Goal: Task Accomplishment & Management: Manage account settings

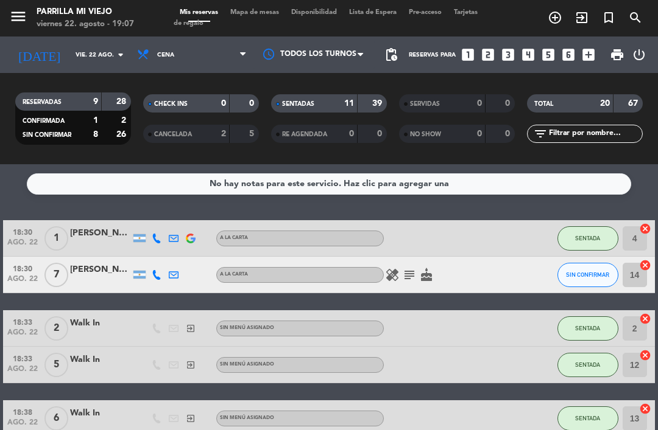
click at [351, 110] on div "SENTADAS 11 39" at bounding box center [329, 103] width 116 height 18
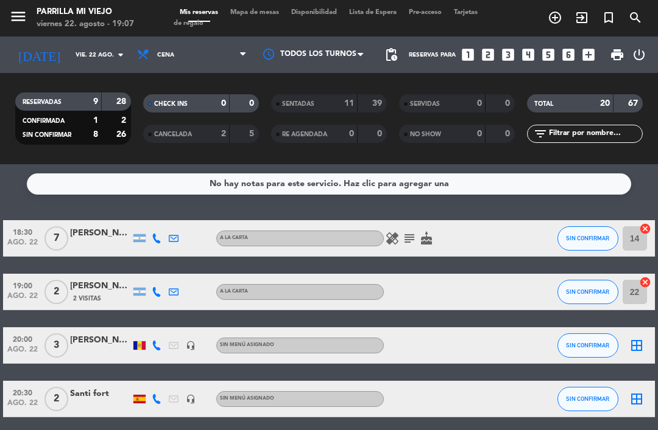
click at [154, 290] on icon at bounding box center [157, 292] width 10 height 10
click at [140, 268] on span "Copiar" at bounding box center [148, 272] width 26 height 13
click at [89, 284] on div "[PERSON_NAME]" at bounding box center [100, 286] width 61 height 14
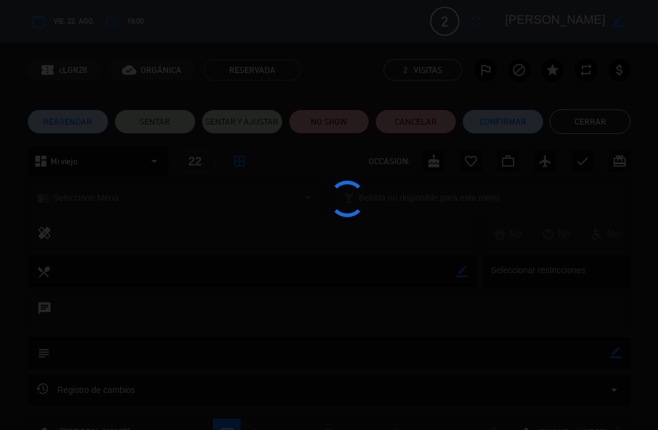
click at [342, 124] on div at bounding box center [329, 215] width 658 height 430
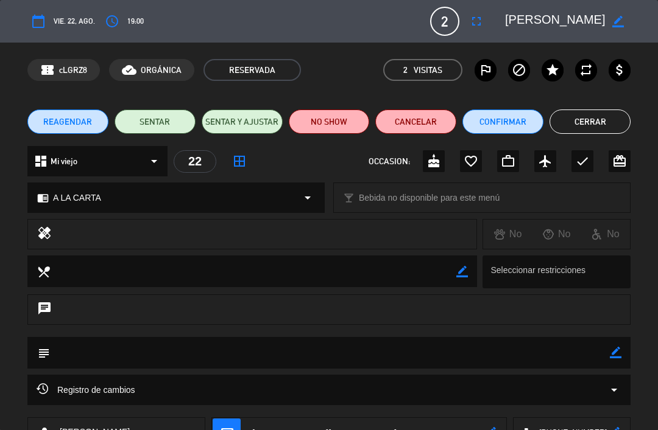
click at [329, 114] on button "NO SHOW" at bounding box center [329, 122] width 81 height 24
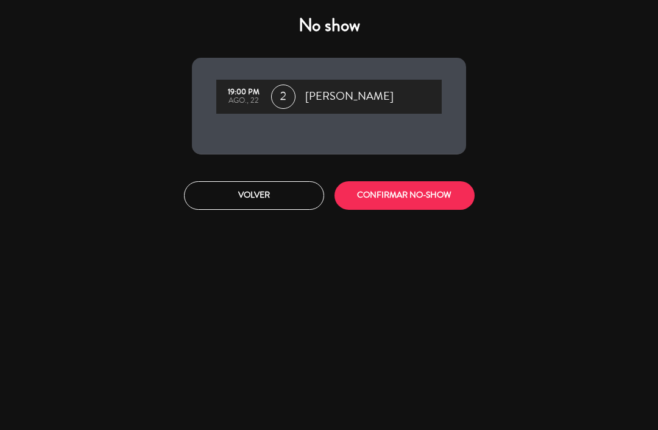
click at [431, 197] on button "CONFIRMAR NO-SHOW" at bounding box center [404, 195] width 140 height 29
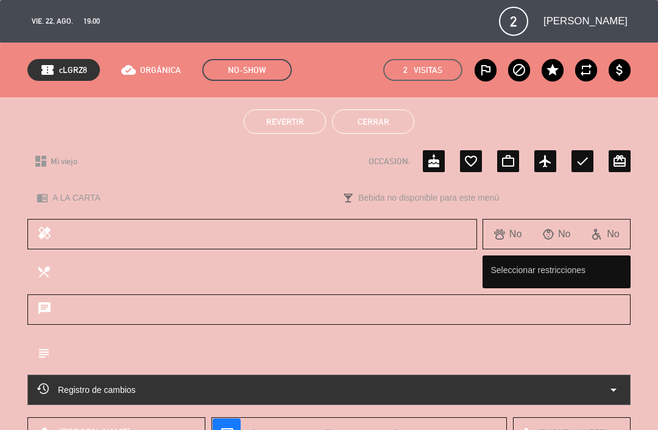
click at [376, 121] on button "Cerrar" at bounding box center [373, 122] width 82 height 24
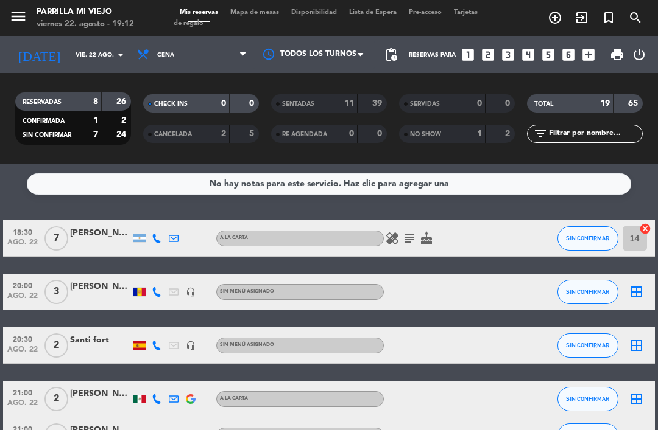
click at [249, 9] on span "Mapa de mesas" at bounding box center [254, 12] width 61 height 7
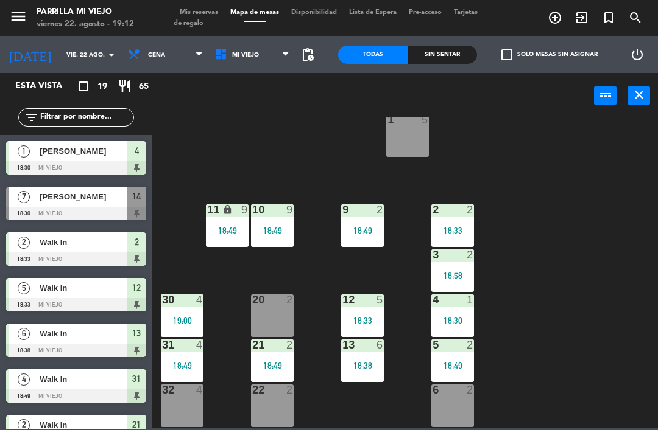
scroll to position [27, 0]
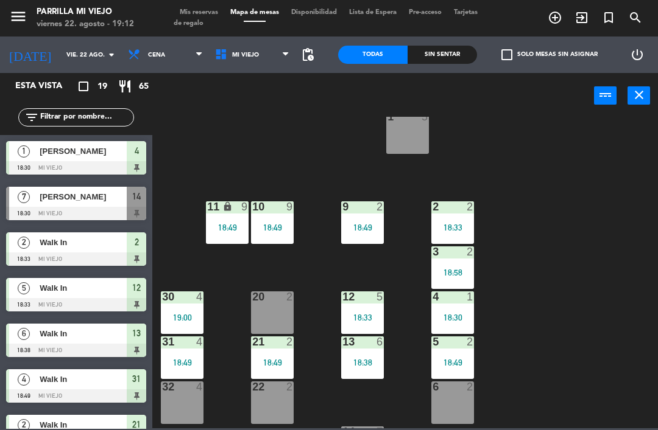
click at [279, 312] on div "20 2" at bounding box center [272, 313] width 43 height 43
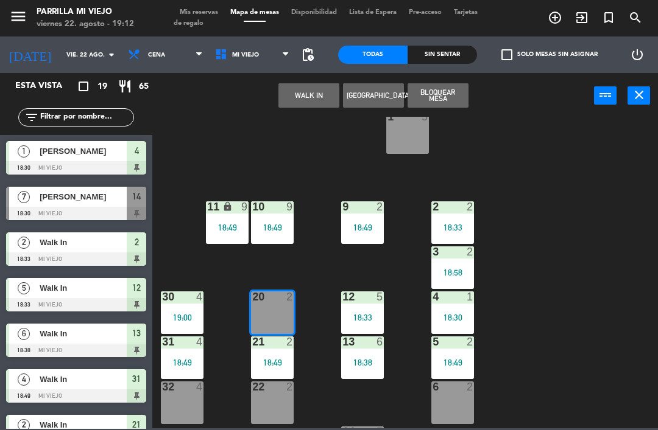
click at [307, 84] on button "WALK IN" at bounding box center [308, 95] width 61 height 24
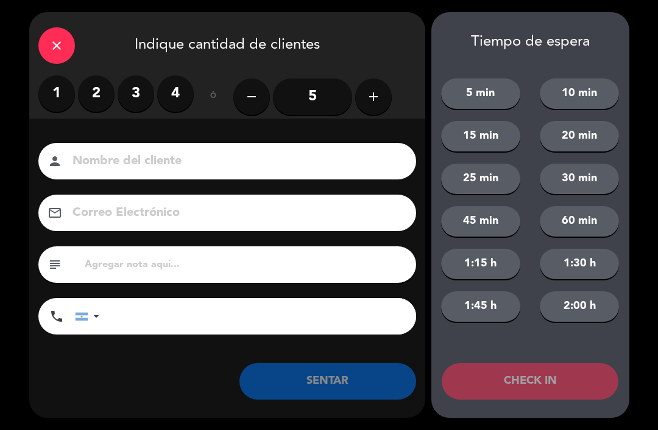
click at [97, 102] on label "2" at bounding box center [96, 93] width 37 height 37
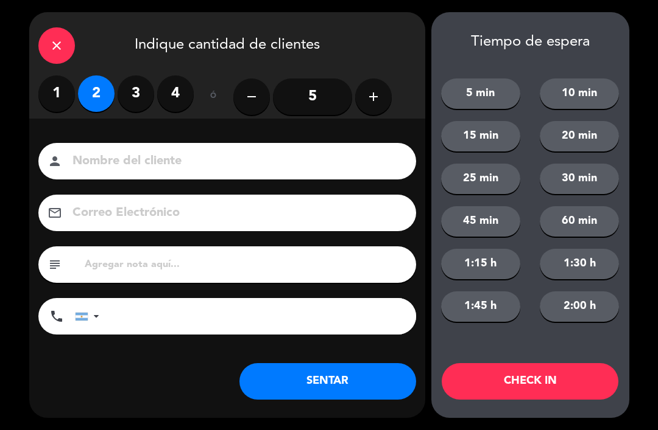
click at [359, 368] on button "SENTAR" at bounding box center [327, 381] width 177 height 37
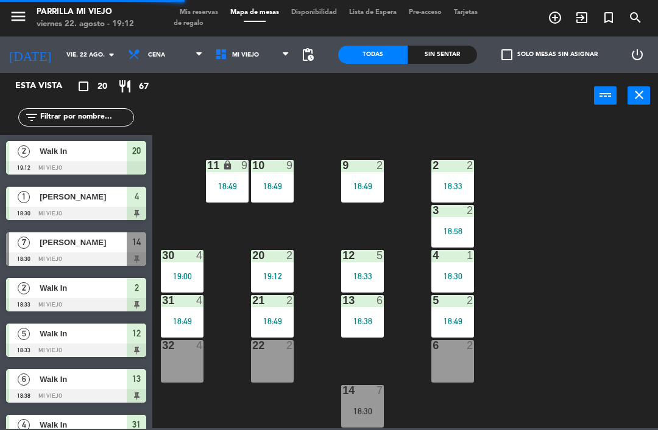
scroll to position [68, 0]
click at [466, 357] on div "6 2" at bounding box center [452, 361] width 43 height 43
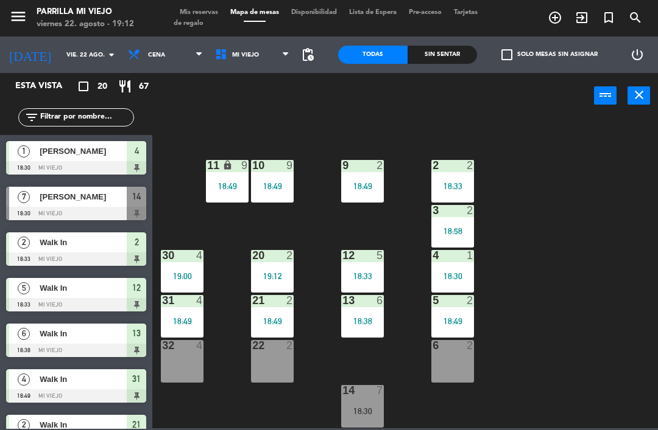
click at [578, 373] on div "1 5 2 2 18:33 9 2 18:49 10 9 18:49 11 lock 9 18:49 3 2 18:58 4 1 18:30 12 5 18:…" at bounding box center [408, 273] width 499 height 312
click at [451, 358] on div "6 2" at bounding box center [452, 361] width 43 height 43
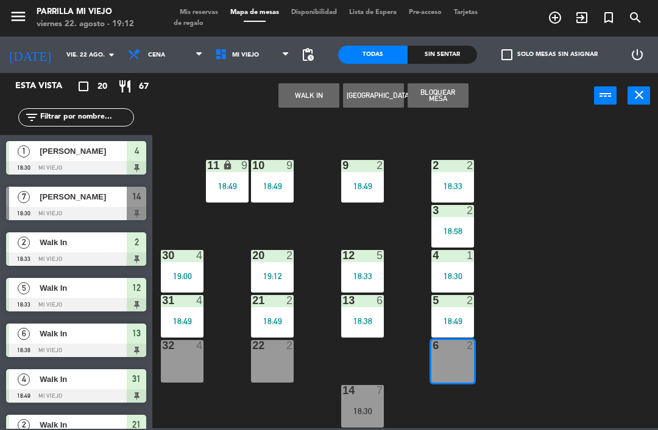
click at [310, 100] on button "WALK IN" at bounding box center [308, 95] width 61 height 24
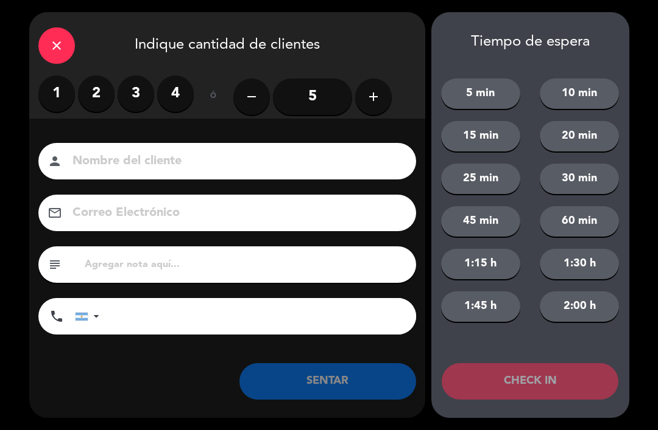
click at [136, 102] on label "3" at bounding box center [136, 93] width 37 height 37
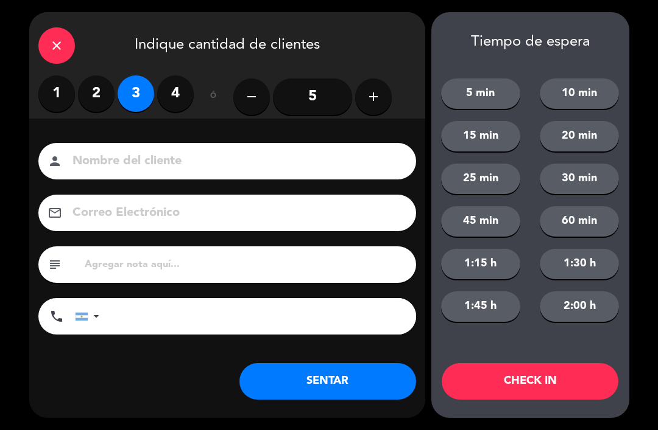
click at [334, 380] on button "SENTAR" at bounding box center [327, 381] width 177 height 37
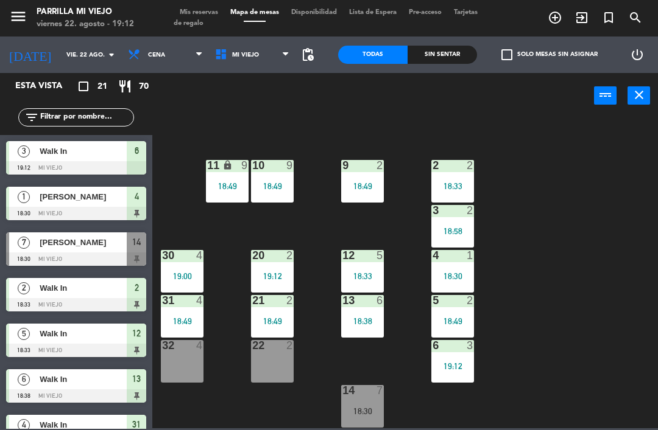
click at [356, 412] on div "18:30" at bounding box center [362, 411] width 43 height 9
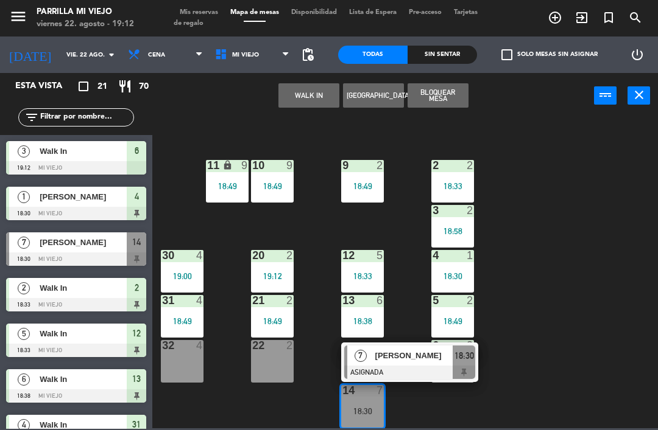
click at [460, 353] on span "18:30" at bounding box center [463, 356] width 19 height 15
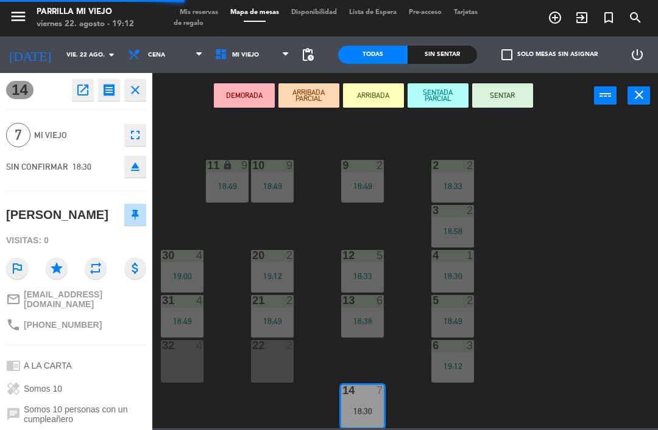
click at [499, 93] on button "SENTAR" at bounding box center [502, 95] width 61 height 24
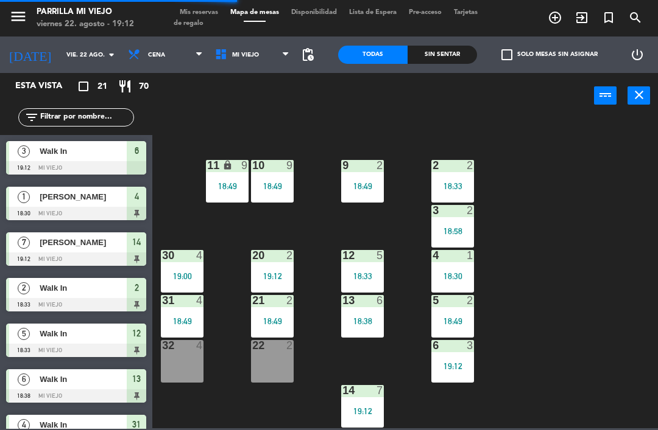
click at [592, 386] on div "1 5 2 2 18:33 9 2 18:49 10 9 18:49 11 lock 9 18:49 3 2 18:58 4 1 18:30 12 5 18:…" at bounding box center [408, 273] width 499 height 312
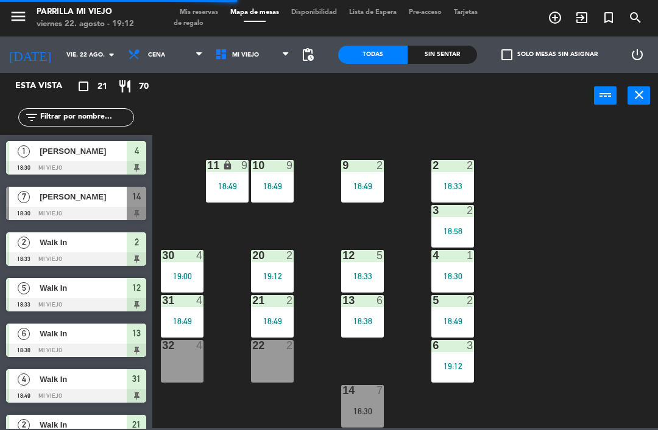
click at [178, 366] on div "32 4" at bounding box center [182, 361] width 43 height 43
click at [645, 359] on div "1 5 2 2 18:33 9 2 18:49 10 9 18:49 11 lock 9 18:49 3 2 18:58 4 1 18:30 12 5 18:…" at bounding box center [408, 273] width 499 height 312
click at [264, 374] on div "22 2" at bounding box center [272, 361] width 43 height 43
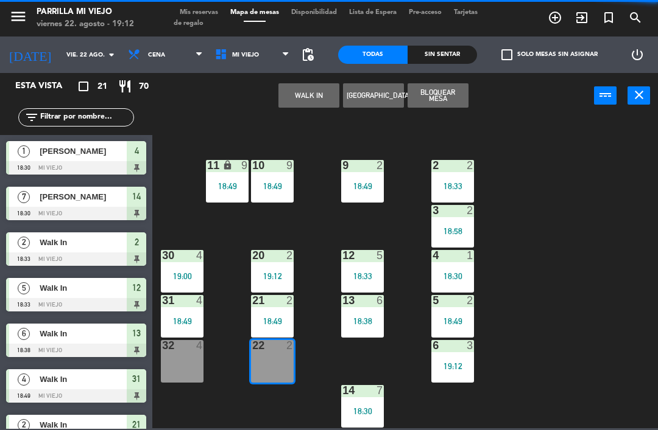
click at [312, 92] on button "WALK IN" at bounding box center [308, 95] width 61 height 24
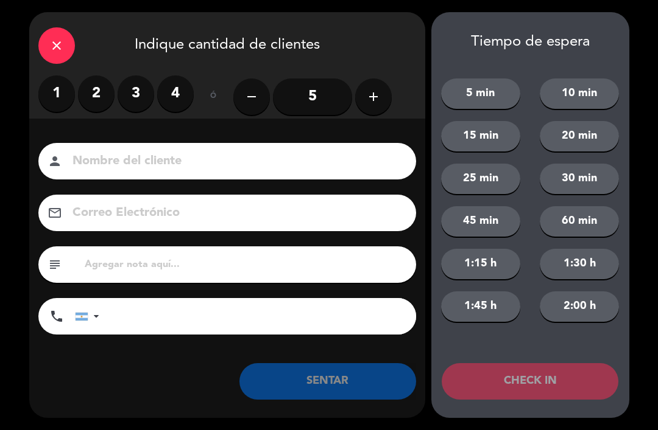
click at [99, 91] on label "2" at bounding box center [96, 93] width 37 height 37
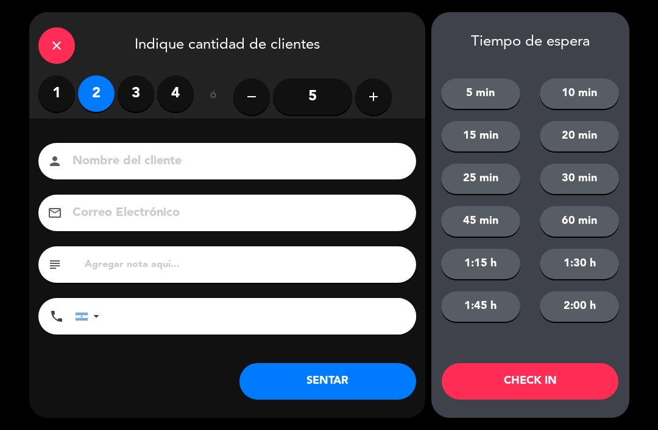
click at [310, 388] on button "SENTAR" at bounding box center [327, 381] width 177 height 37
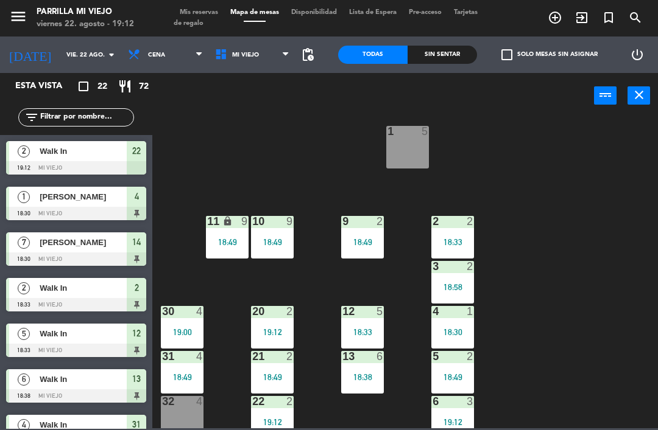
scroll to position [10, 0]
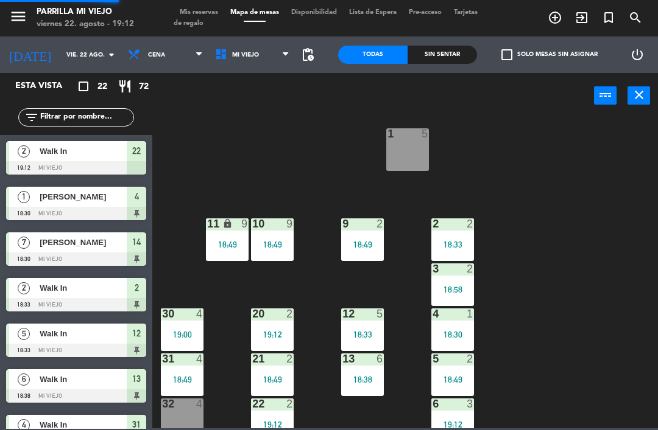
click at [406, 163] on div "1 5" at bounding box center [407, 149] width 43 height 43
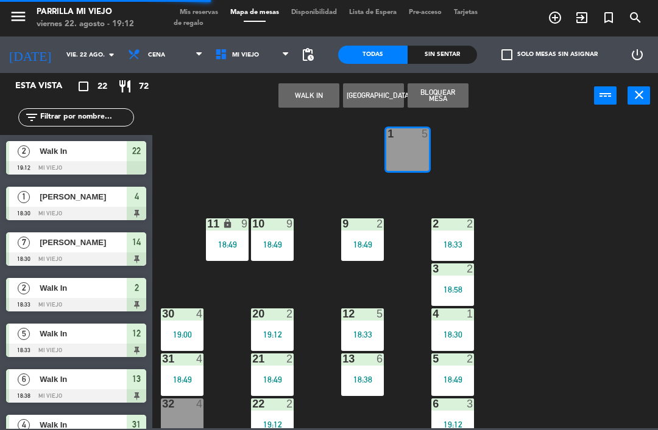
click at [323, 99] on button "WALK IN" at bounding box center [308, 95] width 61 height 24
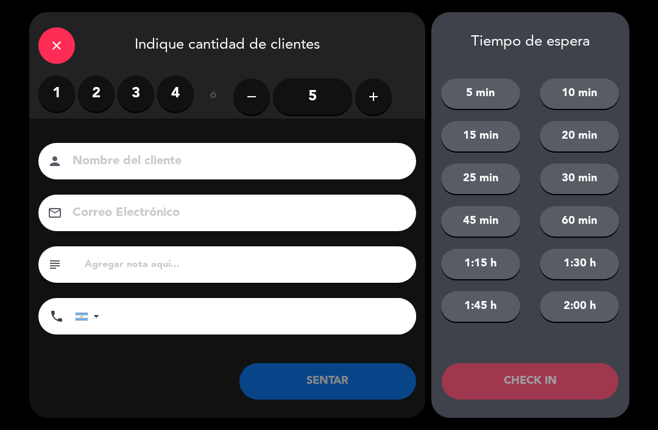
click at [362, 94] on button "add" at bounding box center [373, 97] width 37 height 37
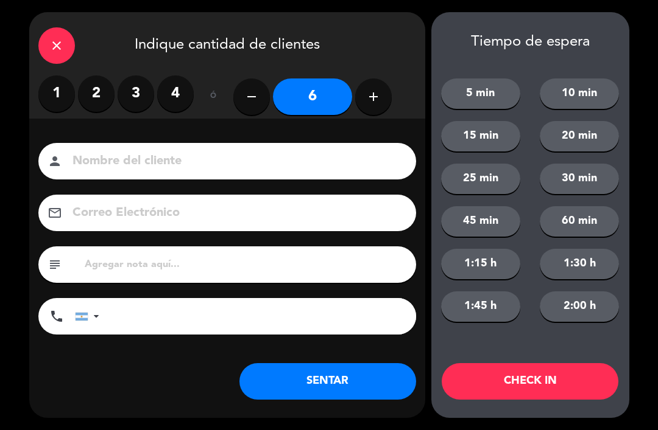
click at [351, 396] on button "SENTAR" at bounding box center [327, 381] width 177 height 37
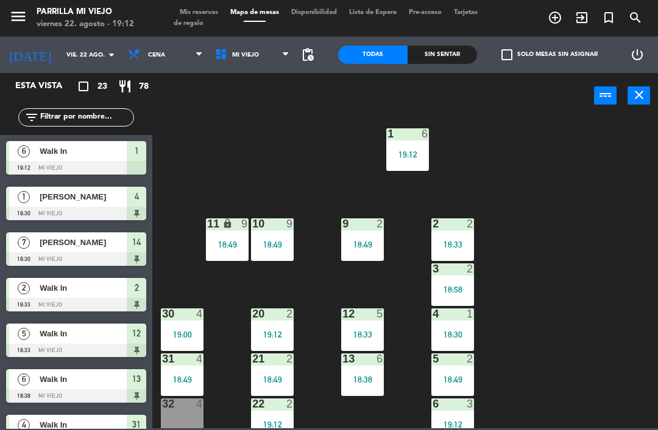
click at [214, 114] on div "power_input close" at bounding box center [372, 96] width 441 height 46
click at [196, 12] on span "Mis reservas" at bounding box center [199, 12] width 51 height 7
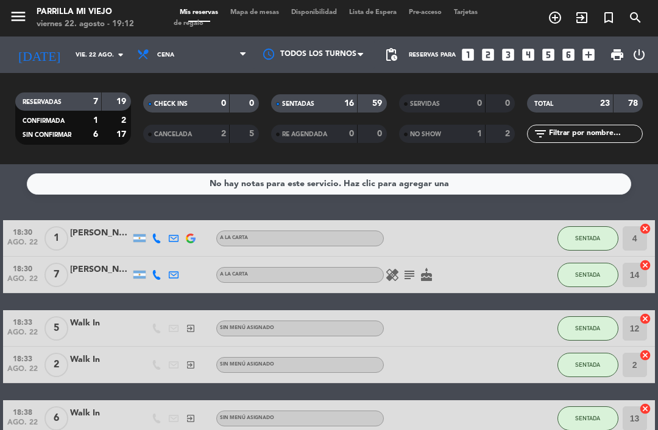
click at [323, 108] on div "SENTADAS" at bounding box center [302, 104] width 56 height 14
click at [248, 5] on div "menu [PERSON_NAME] Mi Viejo viernes 22. agosto - 19:12 Mis reservas Mapa de mes…" at bounding box center [329, 18] width 658 height 37
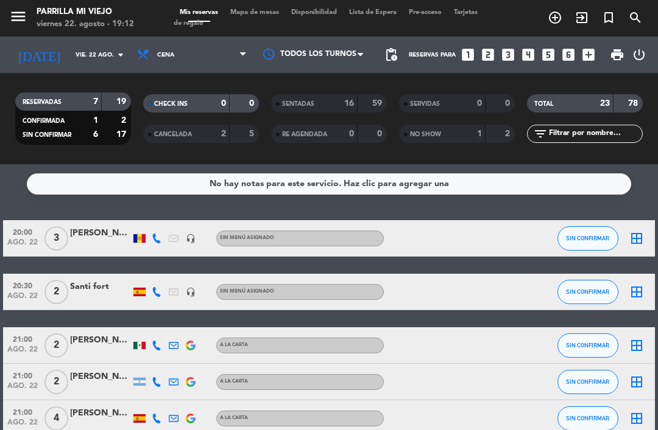
click at [261, 5] on div "menu [PERSON_NAME] Mi Viejo viernes 22. agosto - 19:12 Mis reservas Mapa de mes…" at bounding box center [329, 18] width 658 height 37
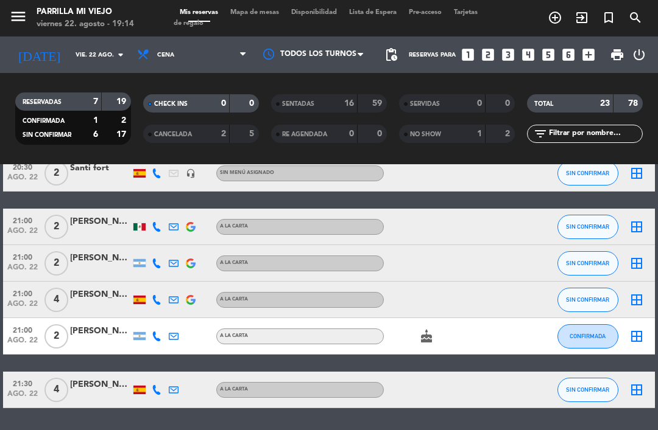
scroll to position [97, 0]
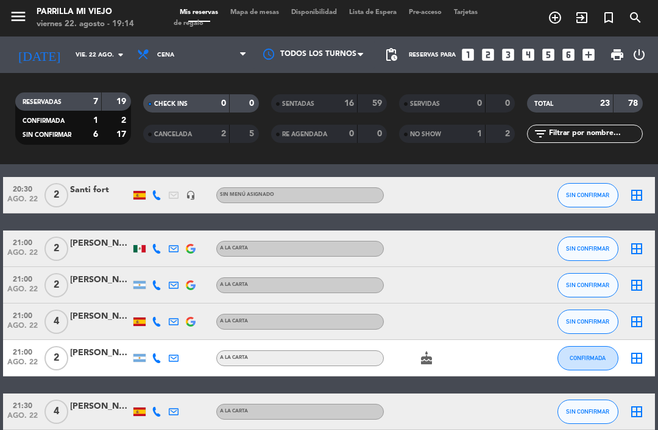
click at [550, 300] on div "21:00 ago. 22 2 [PERSON_NAME] A [PERSON_NAME] SIN CONFIRMAR border_all" at bounding box center [328, 285] width 651 height 37
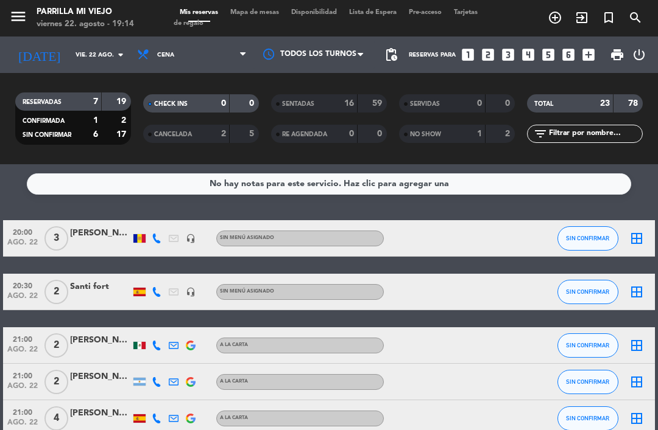
scroll to position [0, 0]
click at [153, 240] on icon at bounding box center [157, 239] width 10 height 10
click at [153, 225] on span "Copiar" at bounding box center [152, 218] width 26 height 13
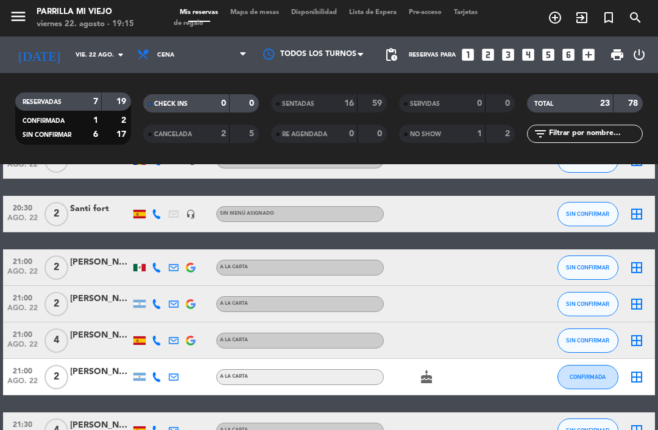
scroll to position [86, 0]
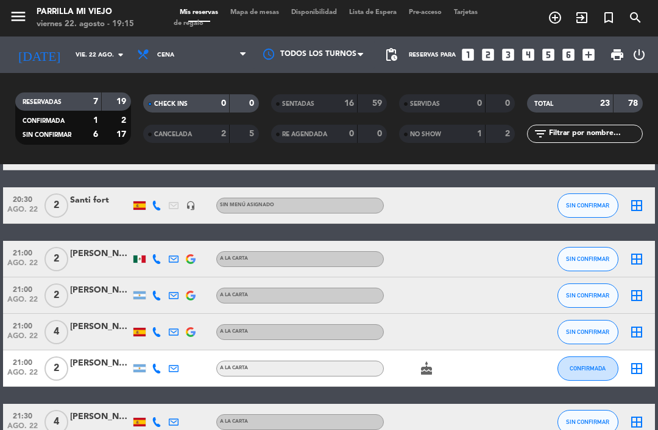
click at [159, 296] on icon at bounding box center [157, 296] width 10 height 10
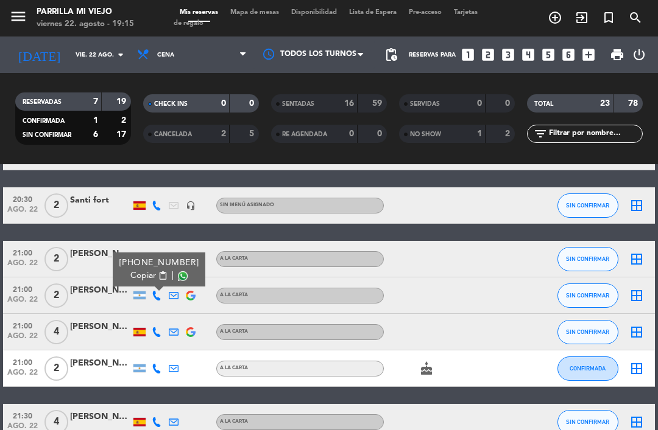
click at [161, 333] on icon at bounding box center [157, 333] width 10 height 10
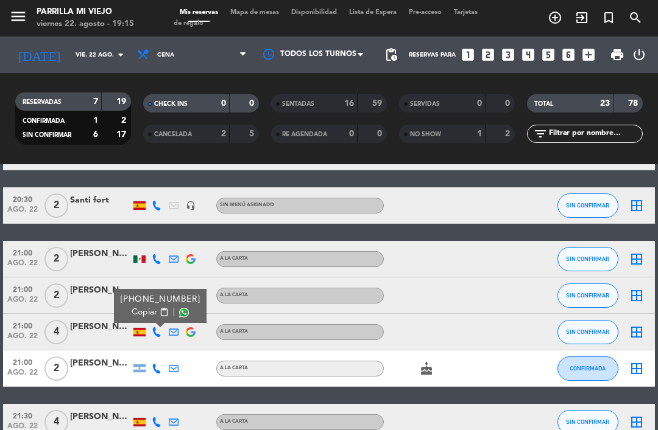
click at [153, 373] on icon at bounding box center [157, 369] width 10 height 10
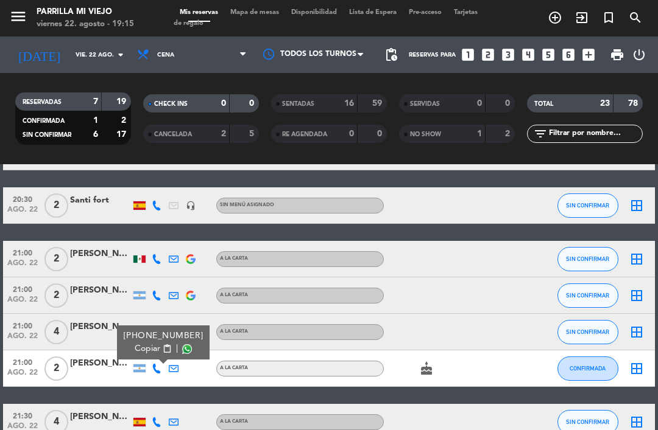
click at [451, 368] on div "cake" at bounding box center [435, 369] width 102 height 36
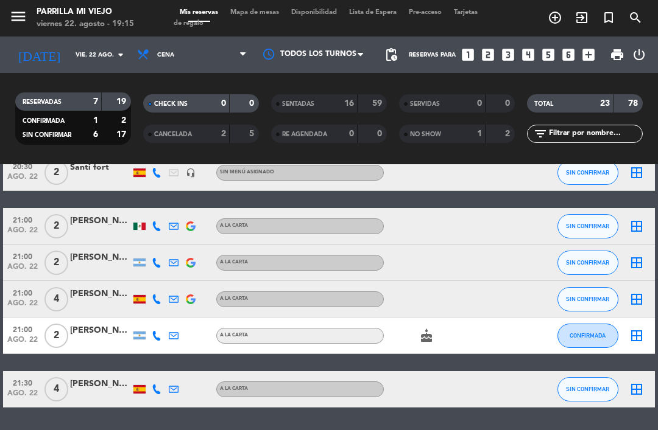
scroll to position [119, 0]
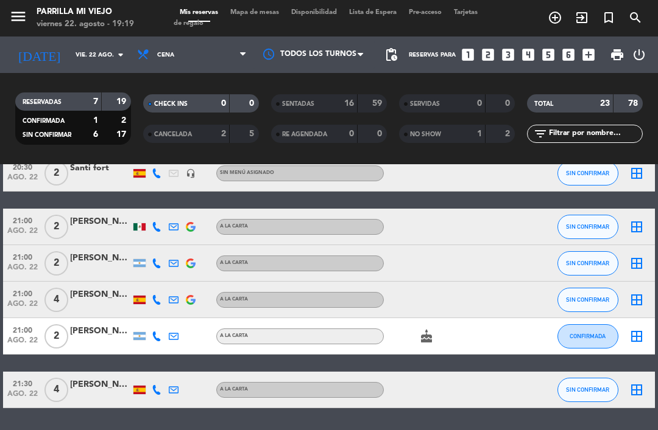
click at [498, 245] on div at bounding box center [502, 227] width 33 height 36
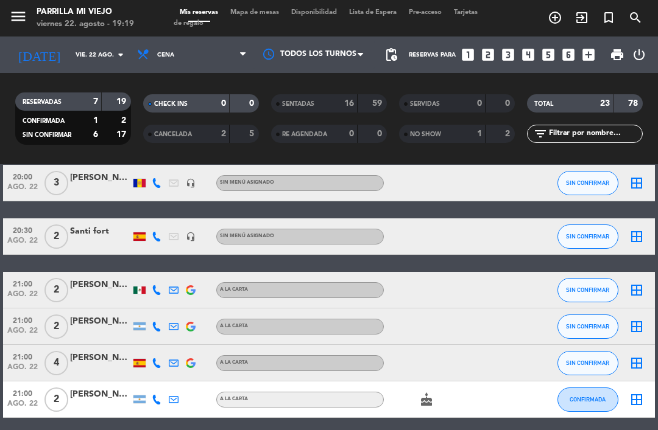
scroll to position [53, 0]
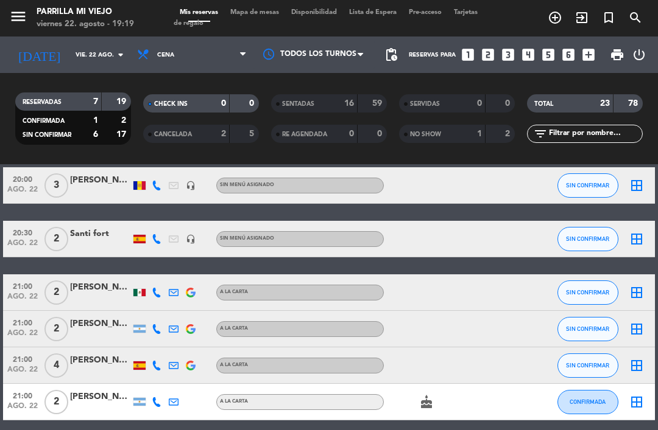
click at [484, 54] on icon "looks_two" at bounding box center [488, 55] width 16 height 16
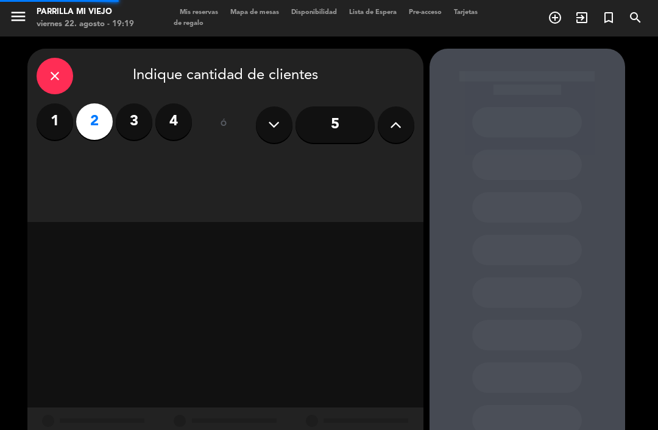
click at [492, 46] on div "close Indique cantidad de clientes 1 2 3 4 ó 5" at bounding box center [329, 255] width 658 height 436
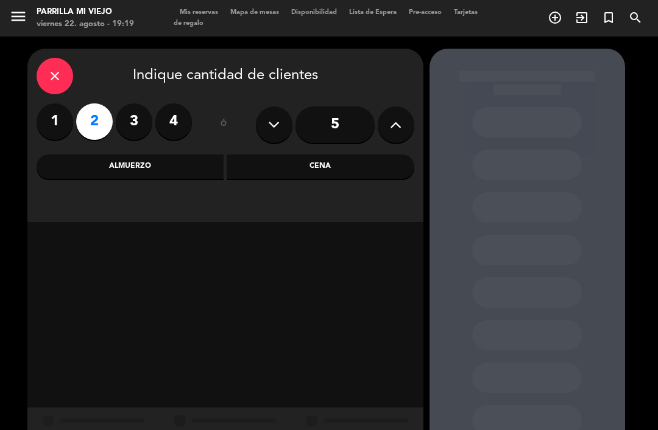
click at [407, 164] on div "Cena" at bounding box center [320, 167] width 188 height 24
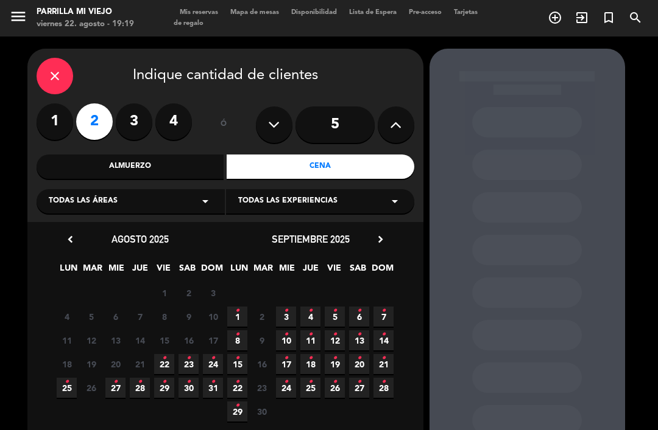
click at [183, 359] on span "23 •" at bounding box center [188, 364] width 20 height 20
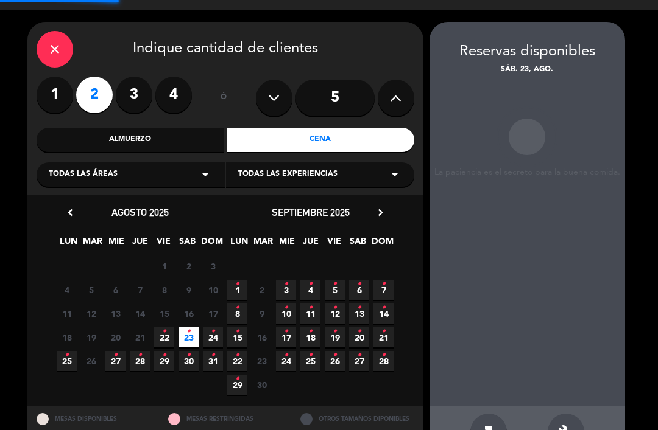
scroll to position [21, 0]
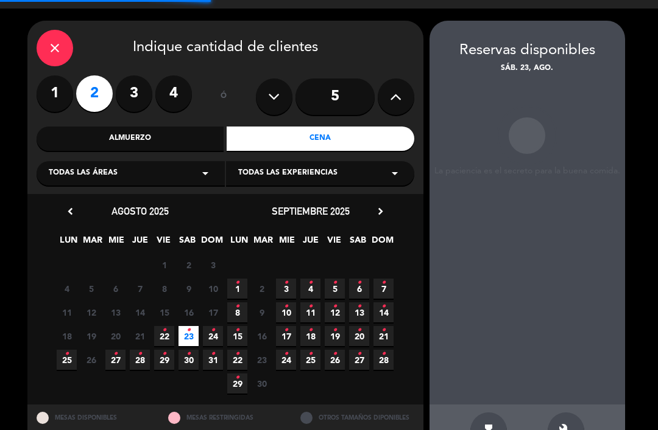
click at [165, 321] on icon "•" at bounding box center [164, 330] width 4 height 19
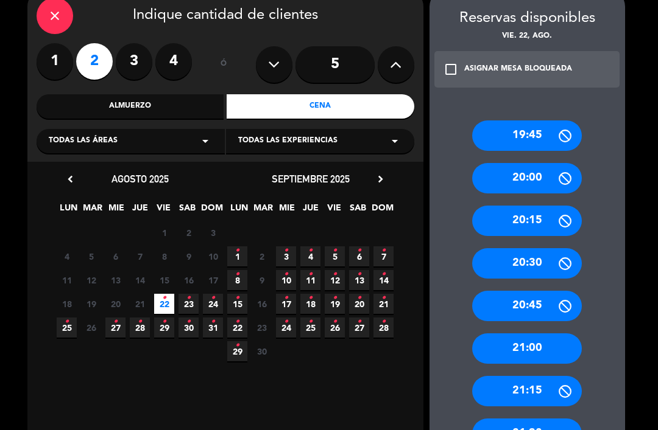
scroll to position [60, 0]
click at [557, 256] on icon at bounding box center [564, 263] width 15 height 15
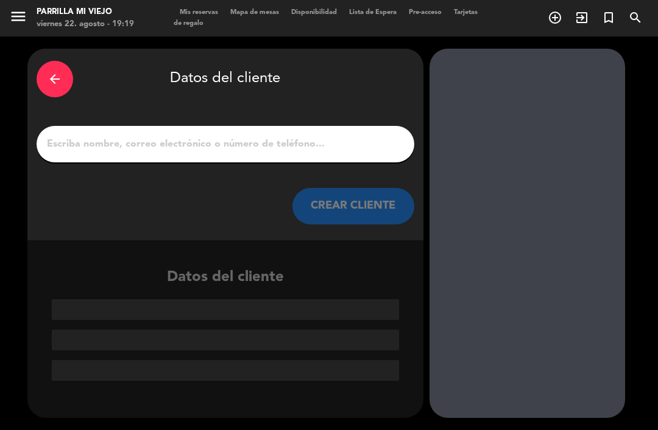
click at [346, 136] on input "1" at bounding box center [225, 144] width 359 height 17
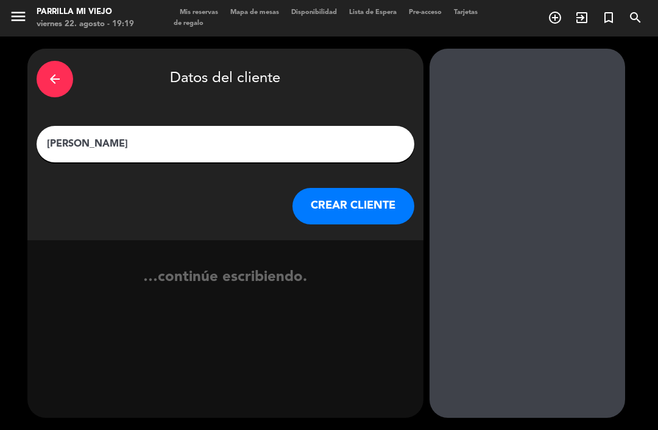
type input "[PERSON_NAME]"
click at [357, 59] on div "arrow_back Datos del cliente" at bounding box center [225, 79] width 377 height 43
click at [376, 191] on button "CREAR CLIENTE" at bounding box center [353, 206] width 122 height 37
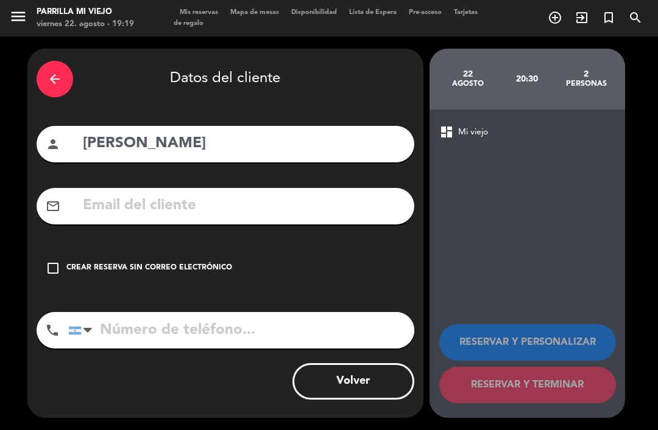
click at [158, 257] on div "check_box_outline_blank Crear reserva sin correo electrónico" at bounding box center [225, 268] width 377 height 37
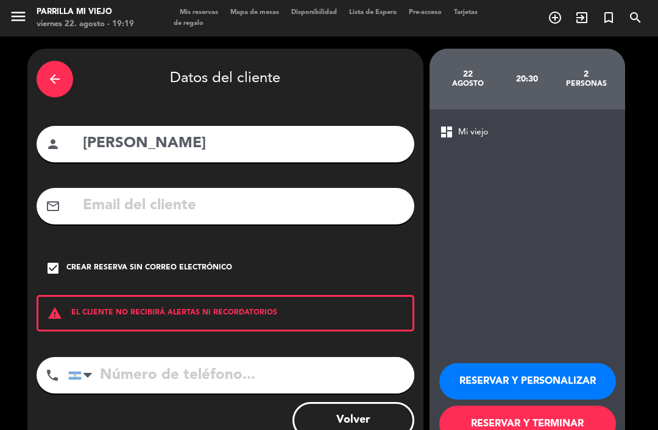
click at [203, 363] on input "tel" at bounding box center [241, 375] width 346 height 37
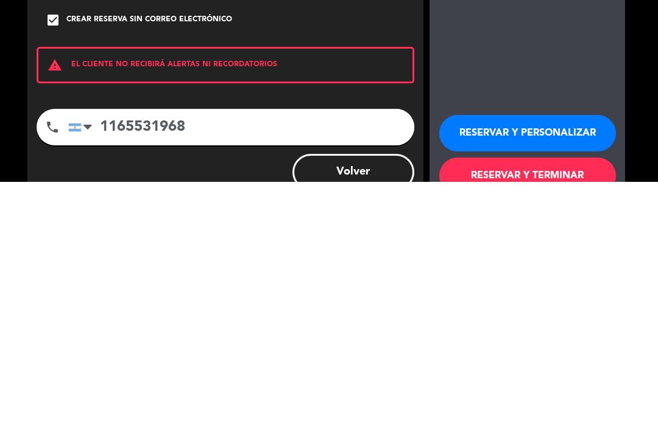
type input "1165531968"
click at [562, 406] on button "RESERVAR Y TERMINAR" at bounding box center [527, 424] width 177 height 37
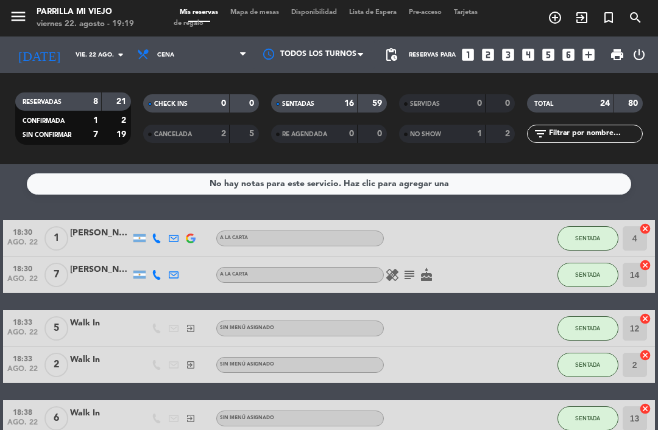
click at [300, 97] on div "SENTADAS" at bounding box center [302, 104] width 56 height 14
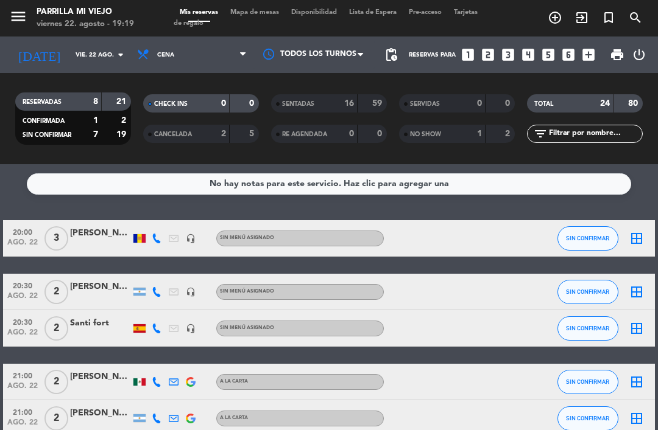
scroll to position [1, 0]
click at [315, 10] on span "Disponibilidad" at bounding box center [314, 12] width 58 height 7
click at [257, 16] on span "Mapa de mesas" at bounding box center [254, 12] width 61 height 7
click at [258, 9] on span "Mapa de mesas" at bounding box center [254, 12] width 61 height 7
click at [265, 9] on span "Mapa de mesas" at bounding box center [254, 12] width 61 height 7
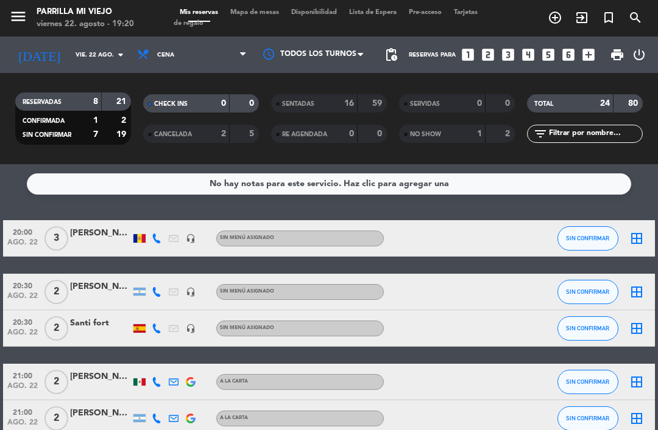
click at [254, 15] on span "Mapa de mesas" at bounding box center [254, 12] width 61 height 7
click at [259, 10] on span "Mapa de mesas" at bounding box center [254, 12] width 61 height 7
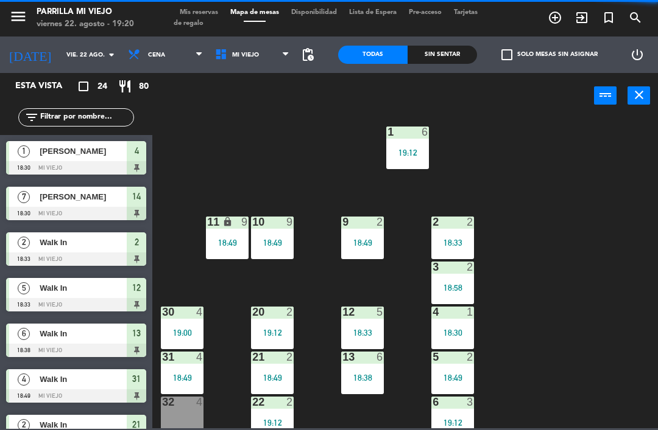
scroll to position [37, 0]
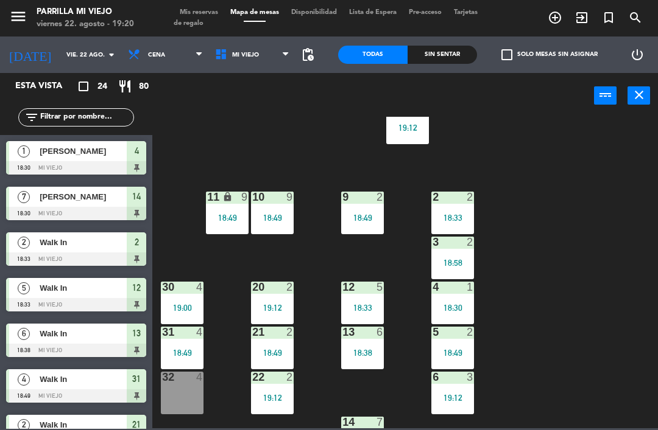
click at [384, 339] on div "13 6" at bounding box center [362, 333] width 43 height 12
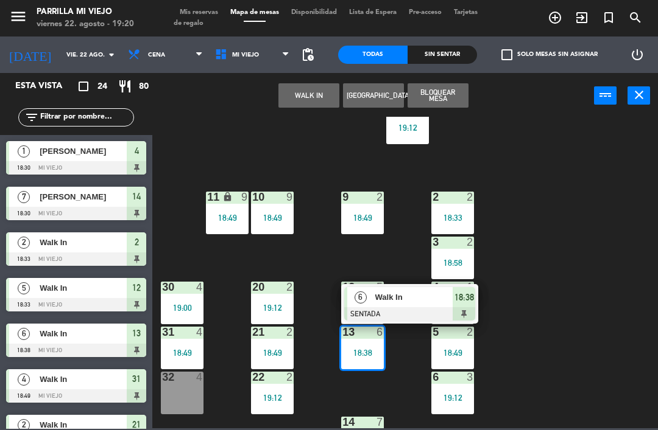
click at [475, 305] on div "18:38" at bounding box center [463, 297] width 23 height 20
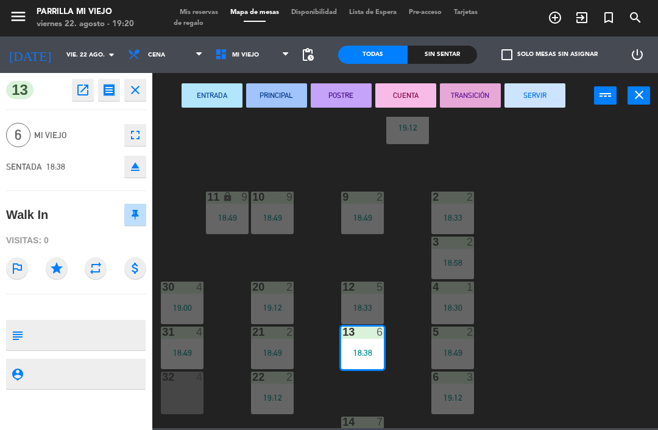
click at [402, 103] on button "CUENTA" at bounding box center [405, 95] width 61 height 24
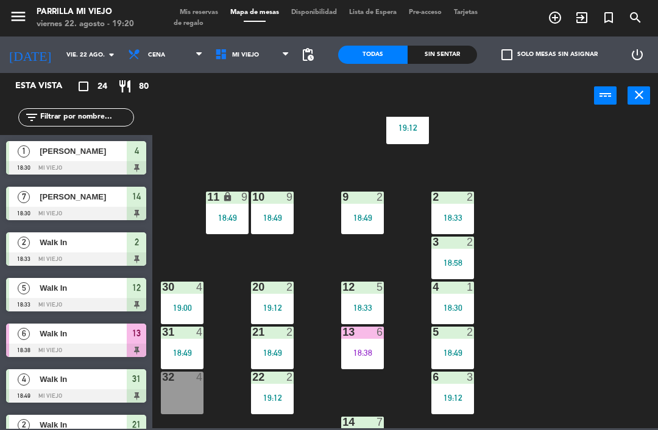
click at [365, 325] on div "12 5 18:33" at bounding box center [362, 303] width 43 height 43
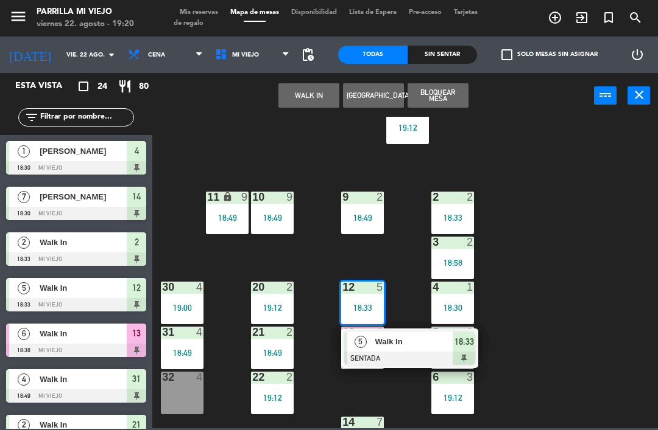
click at [461, 339] on span "18:33" at bounding box center [463, 342] width 19 height 15
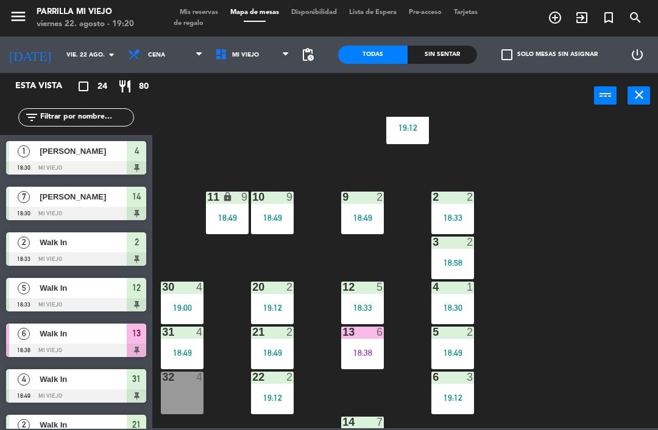
click at [367, 364] on div "13 6 18:38" at bounding box center [362, 348] width 43 height 43
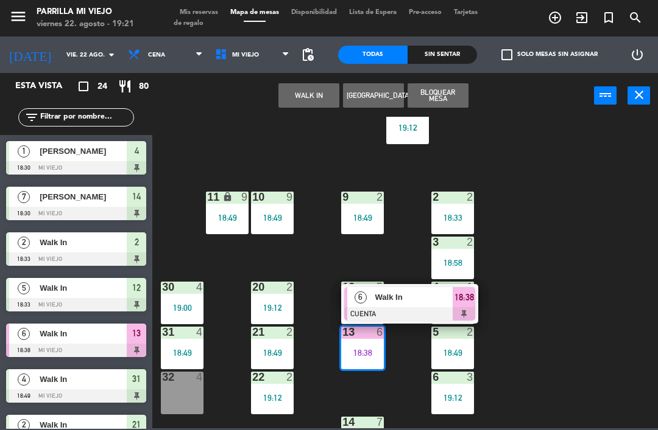
click at [461, 294] on span "18:38" at bounding box center [463, 297] width 19 height 15
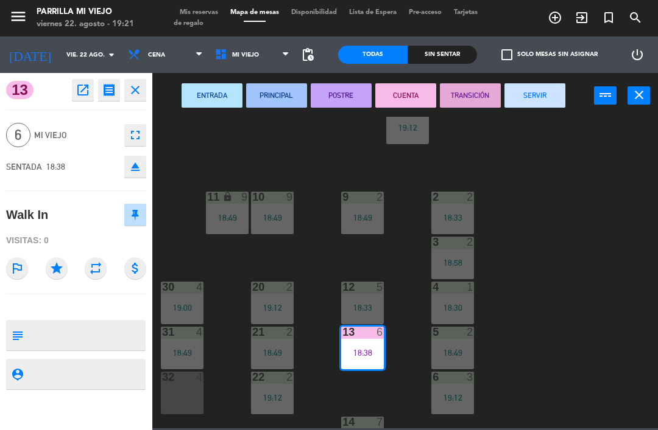
click at [528, 94] on button "SERVIR" at bounding box center [534, 95] width 61 height 24
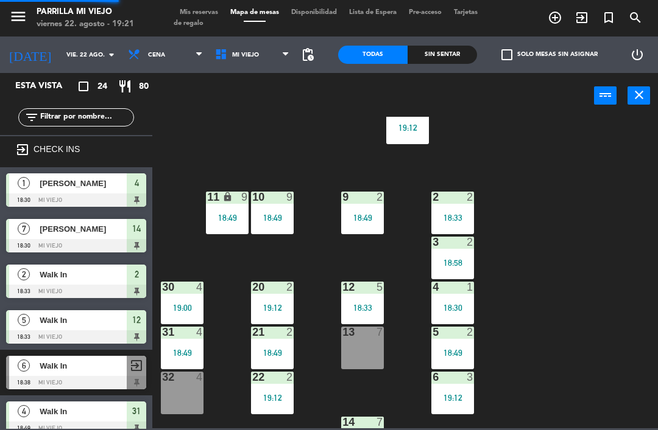
scroll to position [33, 0]
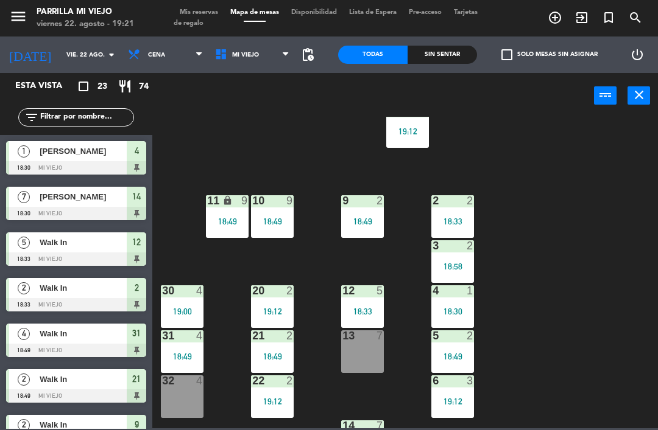
click at [455, 32] on div "menu [PERSON_NAME] Mi Viejo viernes 22. agosto - 19:21 Mis reservas Mapa de mes…" at bounding box center [329, 18] width 658 height 37
click at [410, 61] on div "Sin sentar" at bounding box center [441, 55] width 69 height 18
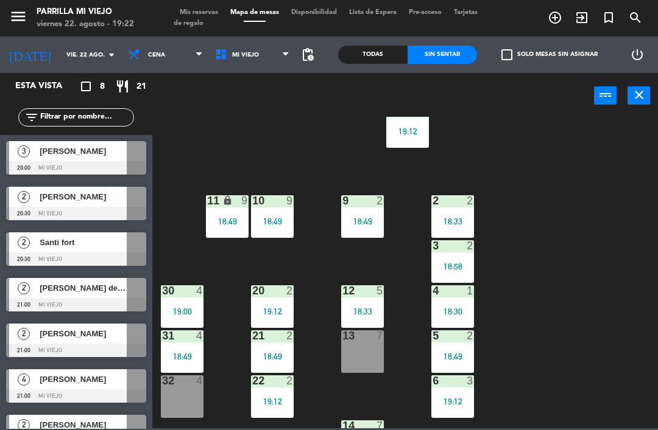
click at [567, 251] on div "1 6 19:12 2 2 18:33 9 2 18:49 10 9 18:49 11 lock 9 18:49 3 2 18:58 4 1 18:30 12…" at bounding box center [408, 273] width 499 height 312
click at [197, 19] on span "Tarjetas de regalo" at bounding box center [326, 18] width 304 height 18
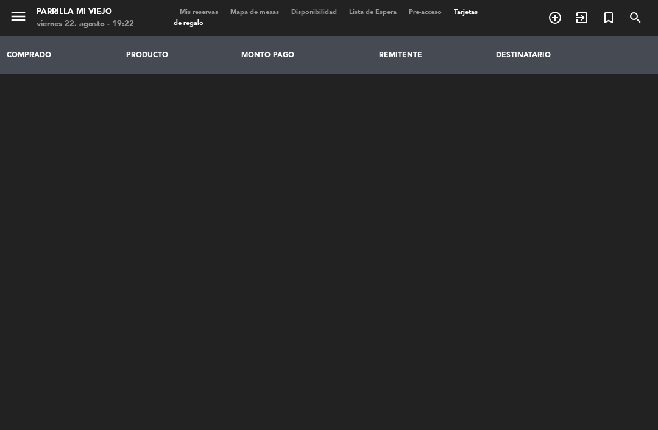
click at [207, 16] on span "Mis reservas" at bounding box center [199, 12] width 51 height 7
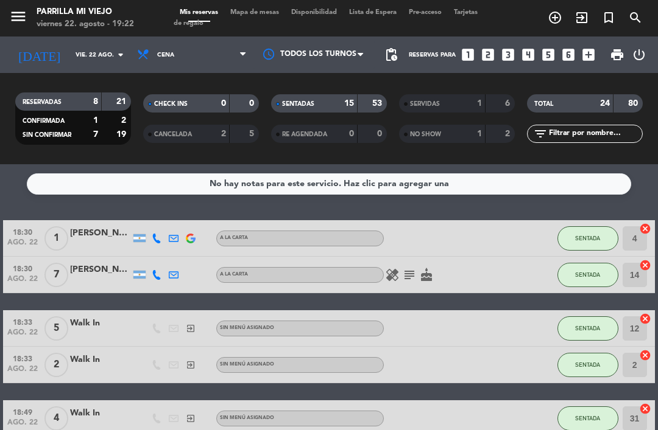
click at [480, 55] on icon "looks_two" at bounding box center [488, 55] width 16 height 16
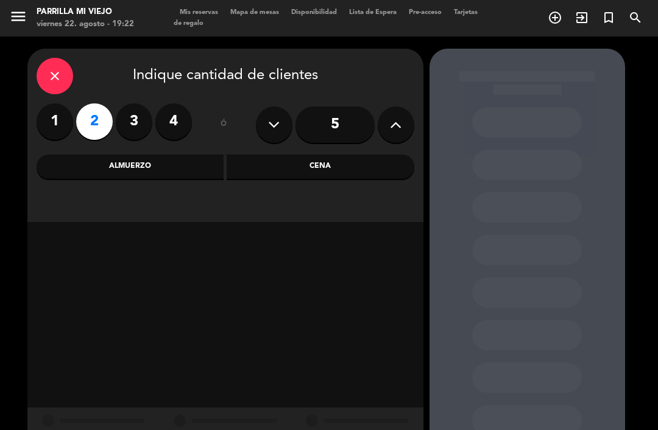
click at [340, 171] on div "Cena" at bounding box center [320, 167] width 188 height 24
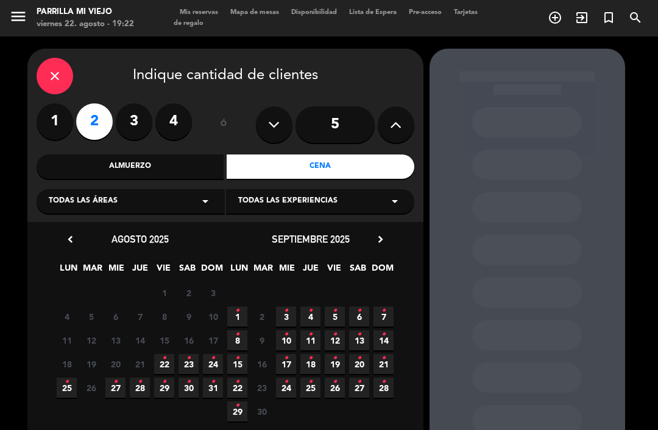
click at [186, 363] on span "23 •" at bounding box center [188, 364] width 20 height 20
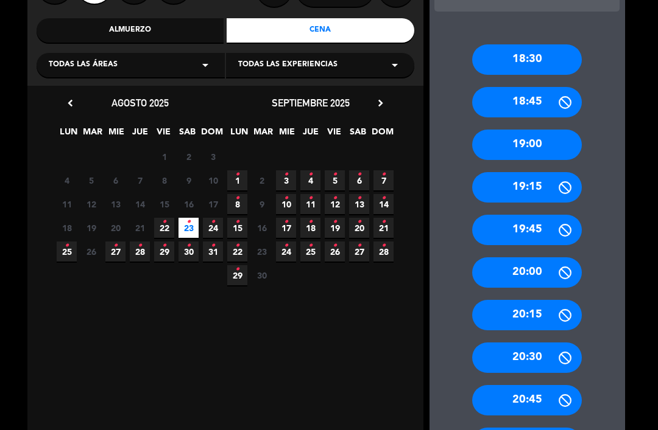
scroll to position [136, 0]
click at [550, 258] on div "20:00" at bounding box center [527, 273] width 110 height 30
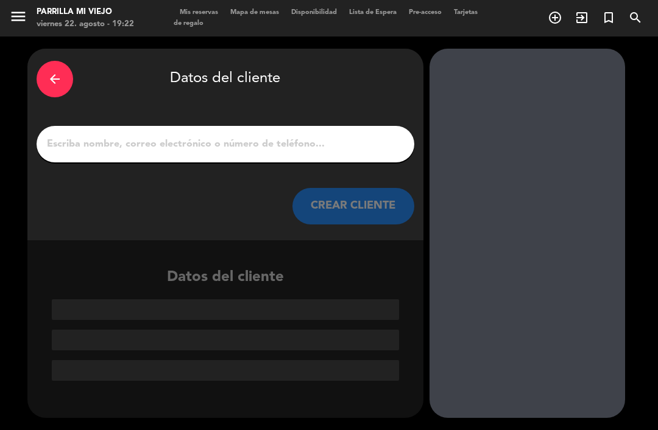
scroll to position [0, 0]
click at [341, 136] on input "1" at bounding box center [225, 144] width 359 height 17
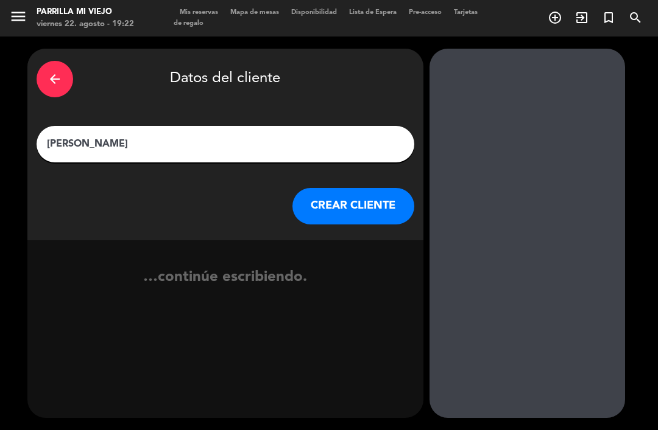
type input "[PERSON_NAME]"
click at [355, 58] on div "arrow_back Datos del cliente" at bounding box center [225, 79] width 377 height 43
click at [367, 188] on button "CREAR CLIENTE" at bounding box center [353, 206] width 122 height 37
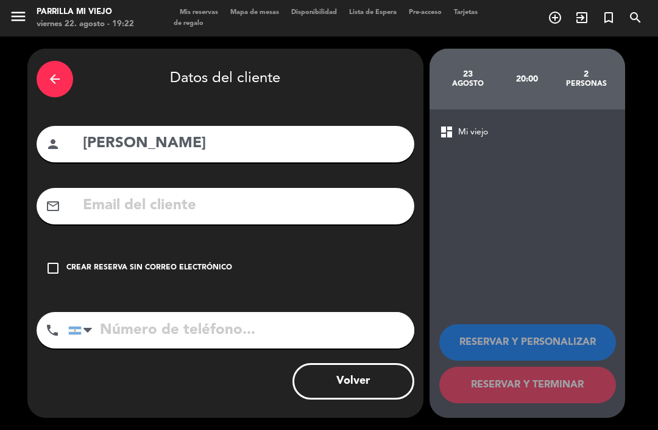
click at [170, 262] on div "Crear reserva sin correo electrónico" at bounding box center [149, 268] width 166 height 12
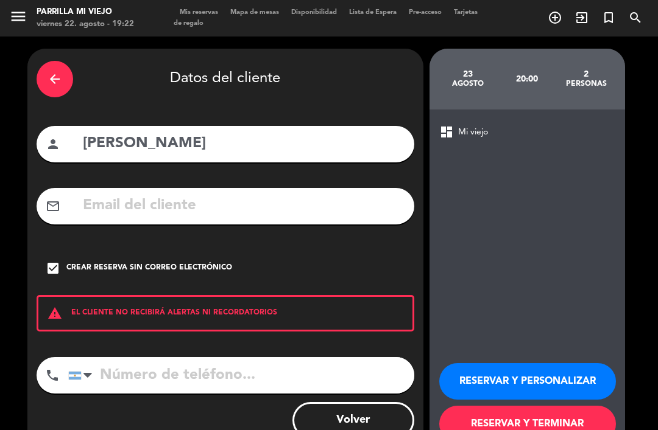
click at [227, 359] on input "tel" at bounding box center [241, 375] width 346 height 37
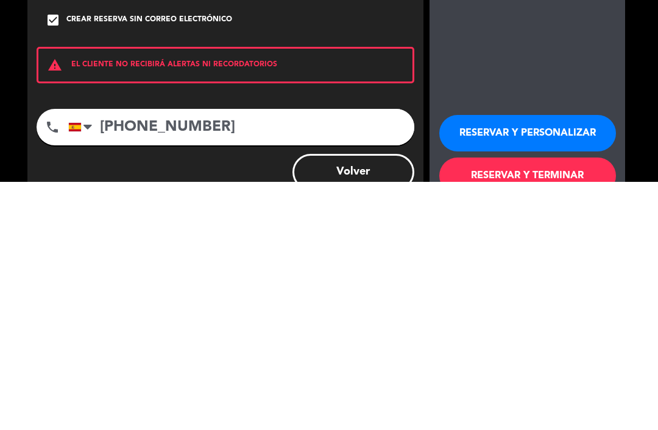
type input "[PHONE_NUMBER]"
click at [539, 406] on button "RESERVAR Y TERMINAR" at bounding box center [527, 424] width 177 height 37
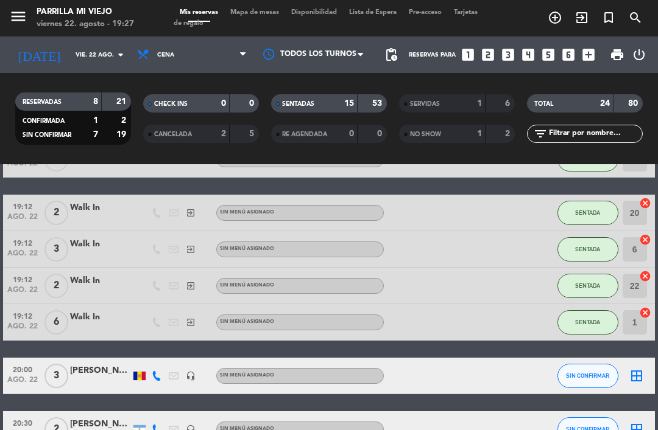
scroll to position [512, 0]
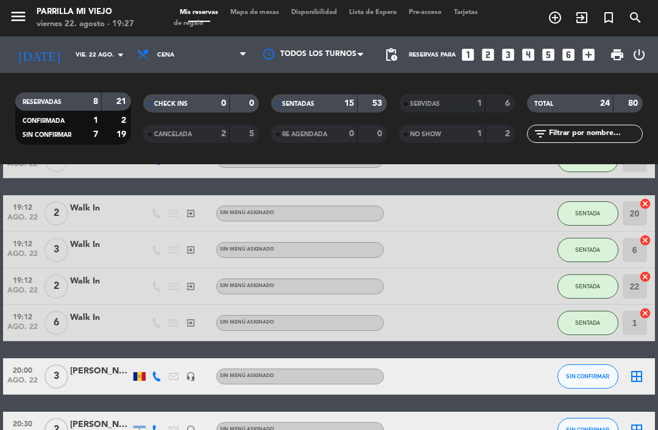
click at [339, 94] on div "SENTADAS 15 53" at bounding box center [329, 103] width 116 height 18
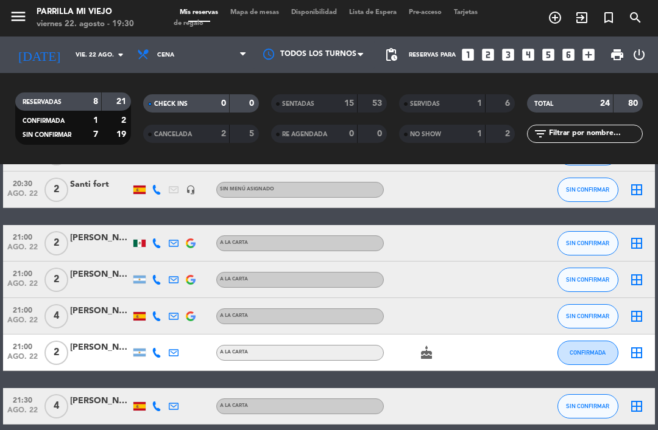
scroll to position [150, 0]
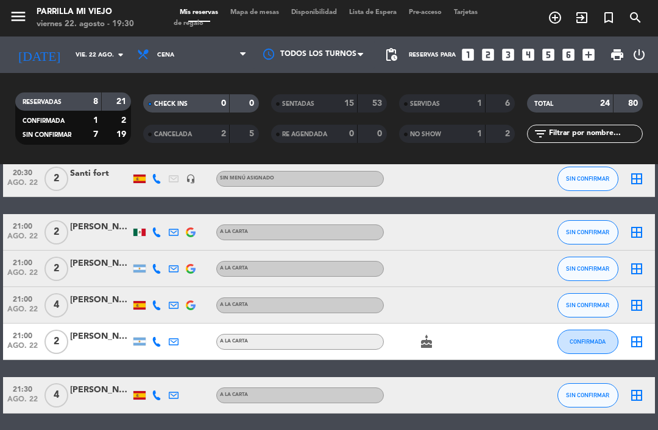
click at [99, 330] on div "[PERSON_NAME]" at bounding box center [100, 337] width 61 height 14
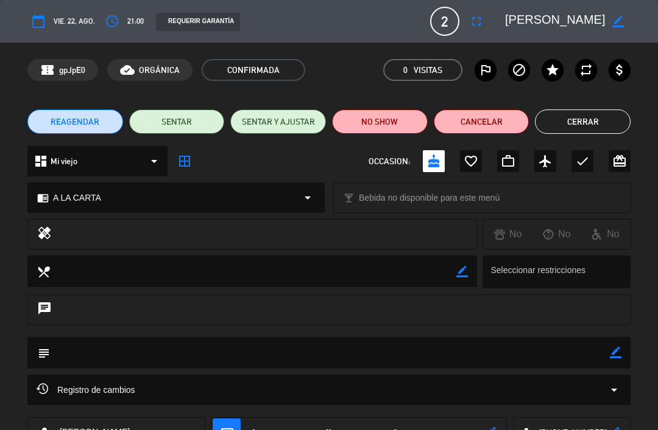
click at [110, 16] on icon "access_time" at bounding box center [112, 21] width 15 height 15
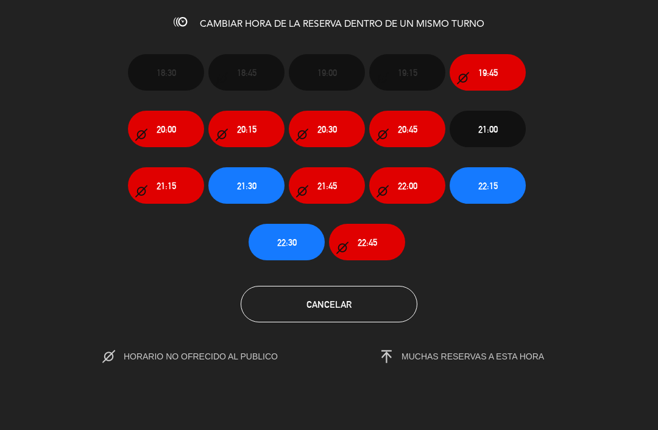
click at [248, 189] on span "21:30" at bounding box center [246, 186] width 19 height 14
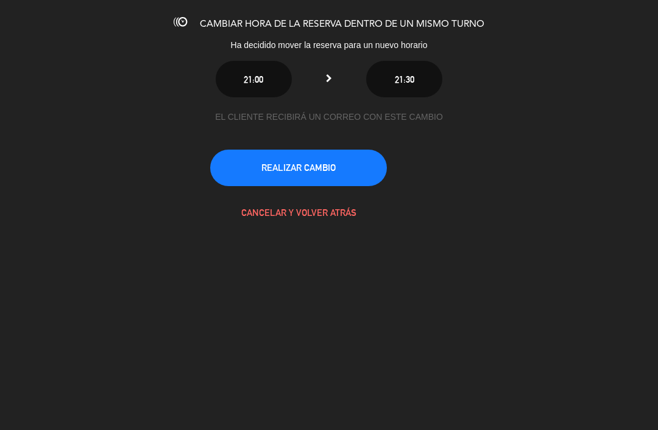
click at [359, 152] on button "REALIZAR CAMBIO" at bounding box center [298, 168] width 177 height 37
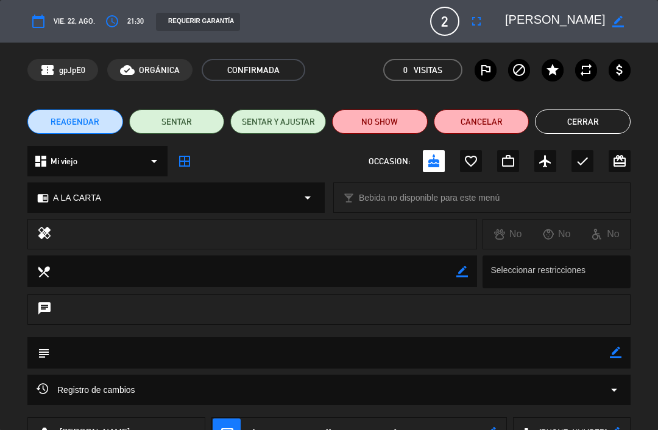
click at [597, 118] on button "Cerrar" at bounding box center [583, 122] width 96 height 24
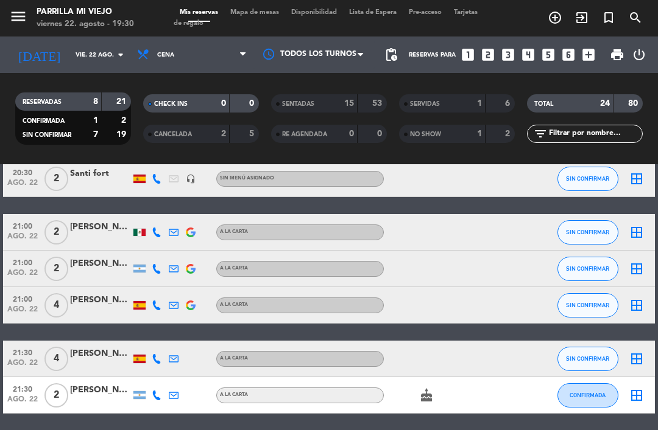
click at [152, 391] on icon at bounding box center [157, 396] width 10 height 10
click at [497, 393] on div "No hay notas para este servicio. Haz clic para agregar una 20:00 ago. 22 3 [PER…" at bounding box center [329, 297] width 658 height 266
click at [155, 391] on icon at bounding box center [157, 396] width 10 height 10
click at [229, 418] on div "No hay notas para este servicio. Haz clic para agregar una 20:00 ago. 22 3 [PER…" at bounding box center [329, 297] width 658 height 266
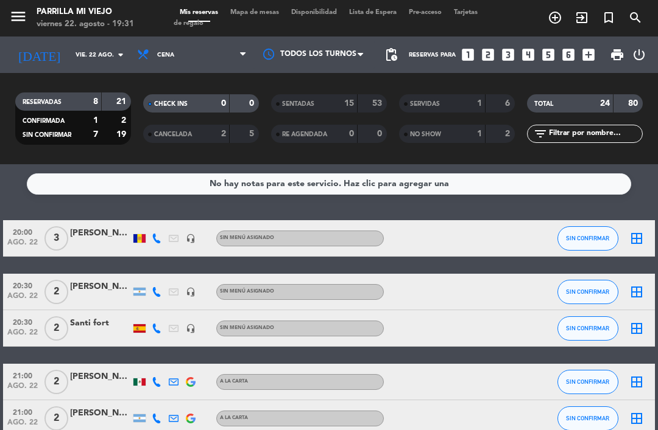
scroll to position [0, 0]
click at [501, 37] on div "Reservas para looks_one looks_two looks_3 looks_4 looks_5 looks_6 add_box" at bounding box center [501, 55] width 197 height 37
click at [132, 220] on div at bounding box center [139, 238] width 17 height 36
click at [138, 234] on div at bounding box center [139, 238] width 12 height 9
click at [292, 174] on div "No hay notas para este servicio. Haz clic para agregar una" at bounding box center [329, 184] width 604 height 21
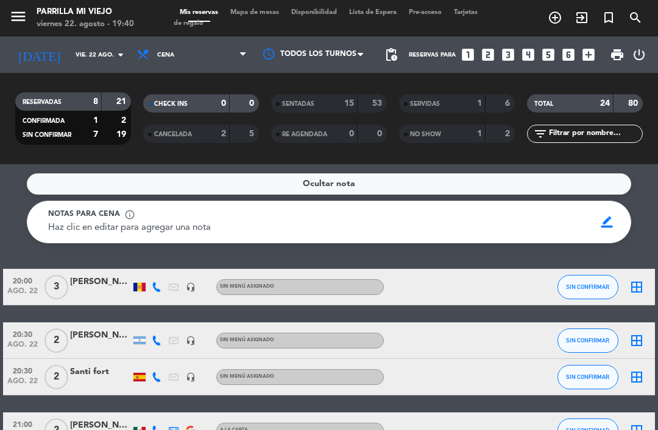
click at [368, 174] on div "Ocultar nota" at bounding box center [329, 184] width 604 height 21
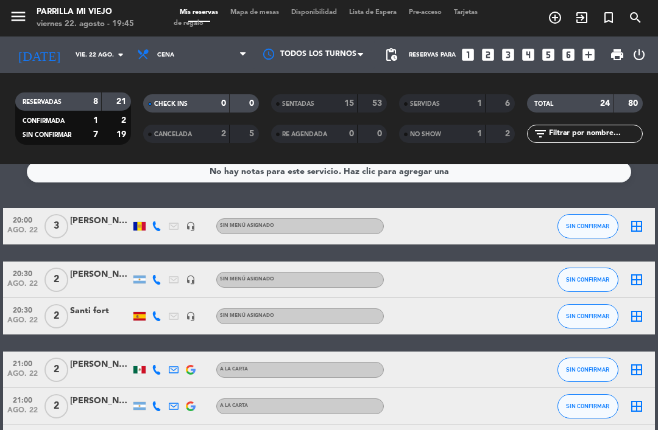
scroll to position [7, 0]
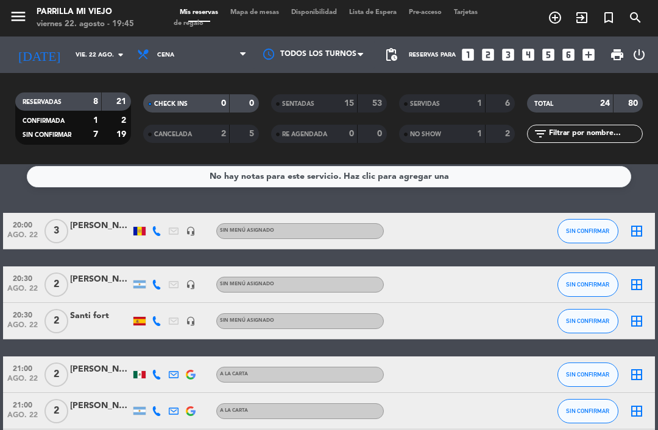
click at [481, 47] on icon "looks_two" at bounding box center [488, 55] width 16 height 16
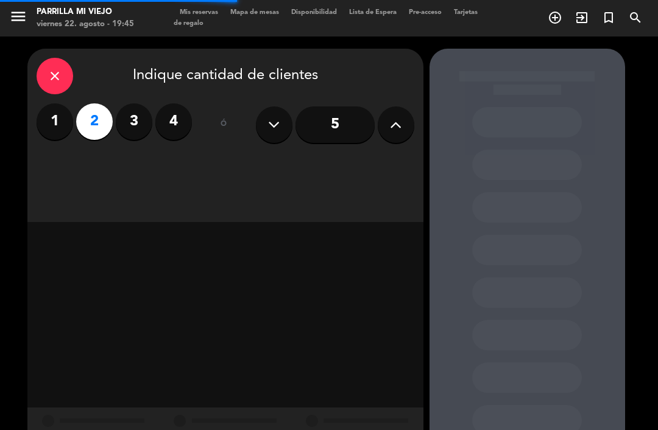
click at [334, 133] on div "close Indique cantidad de clientes 1 2 3 4 ó 5" at bounding box center [225, 136] width 396 height 174
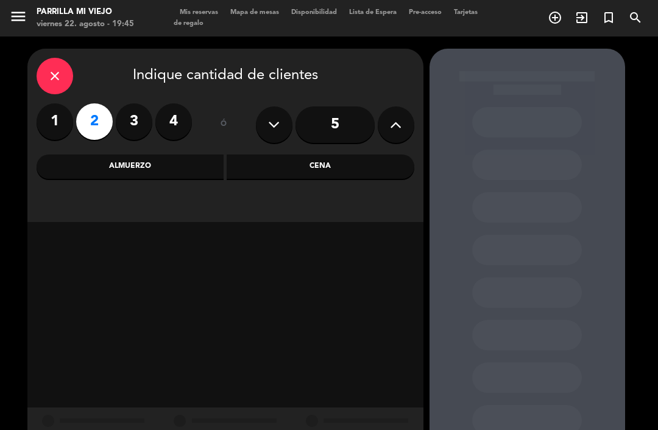
click at [376, 155] on div "Cena" at bounding box center [320, 167] width 188 height 24
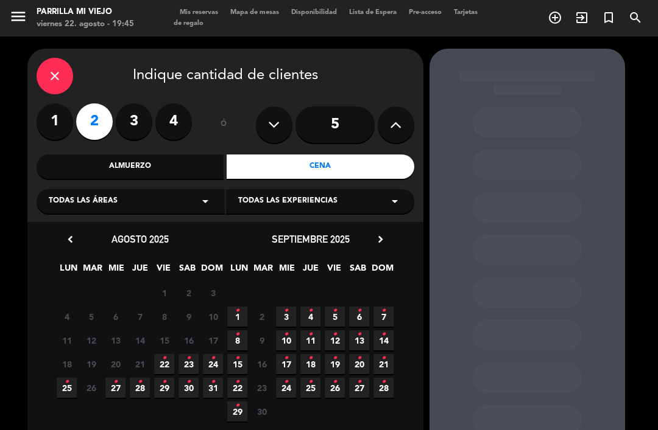
click at [183, 354] on span "23 •" at bounding box center [188, 364] width 20 height 20
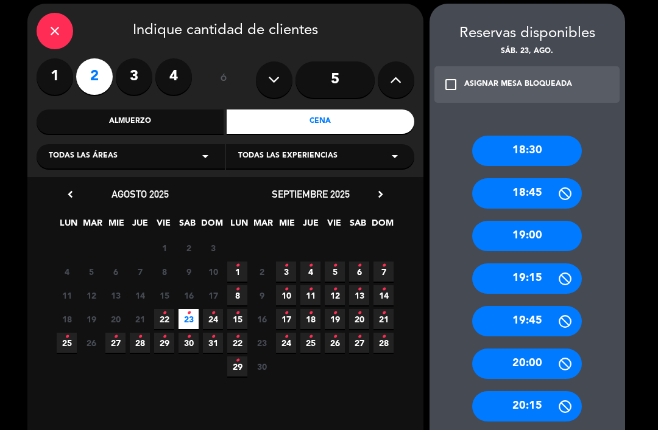
scroll to position [42, 0]
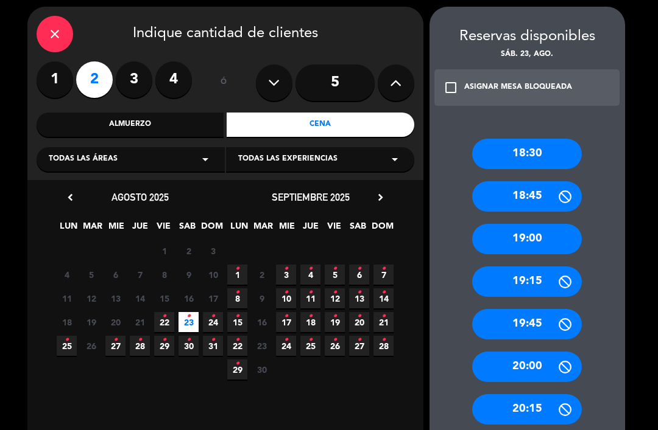
click at [533, 224] on div "19:00" at bounding box center [527, 239] width 110 height 30
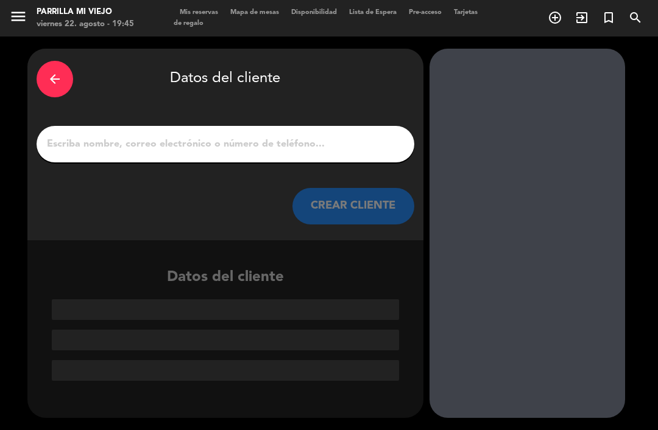
scroll to position [0, 0]
click at [331, 136] on input "1" at bounding box center [225, 144] width 359 height 17
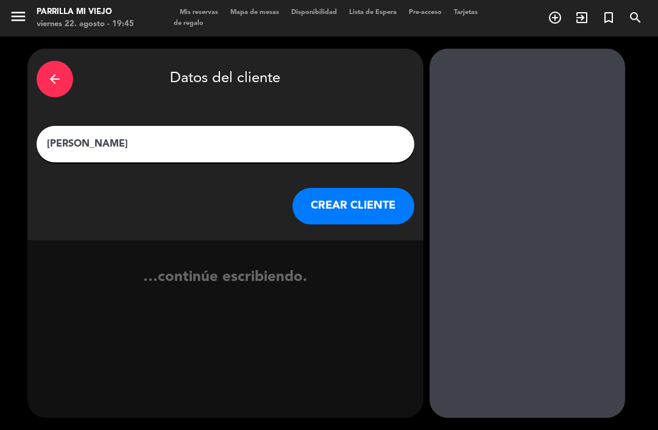
type input "[PERSON_NAME]"
click at [346, 69] on div "arrow_back Datos del cliente" at bounding box center [225, 79] width 377 height 43
click at [367, 188] on button "CREAR CLIENTE" at bounding box center [353, 206] width 122 height 37
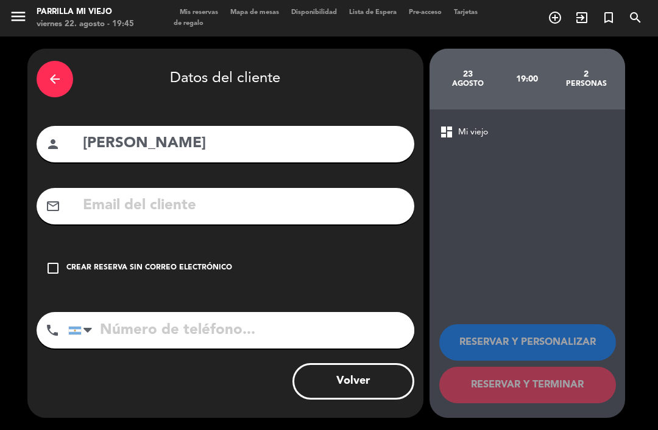
click at [150, 262] on div "Crear reserva sin correo electrónico" at bounding box center [149, 268] width 166 height 12
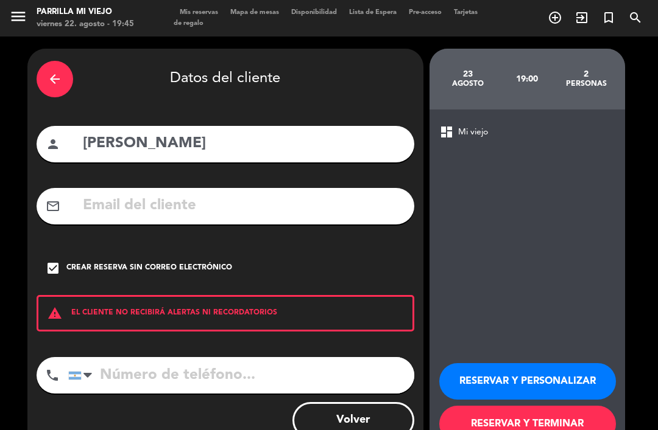
click at [558, 407] on button "RESERVAR Y TERMINAR" at bounding box center [527, 424] width 177 height 37
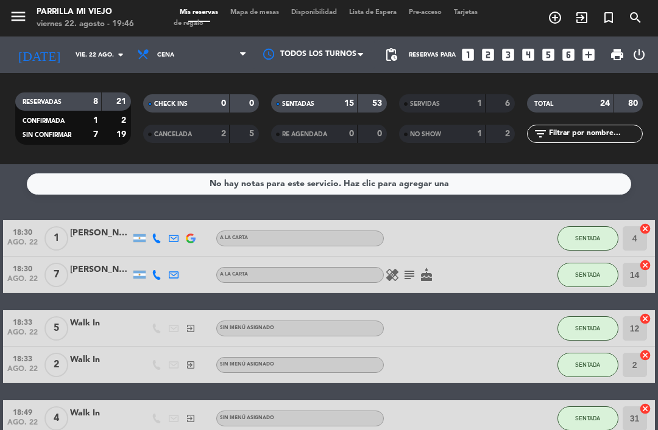
click at [365, 94] on div "SENTADAS 15 53" at bounding box center [329, 103] width 116 height 18
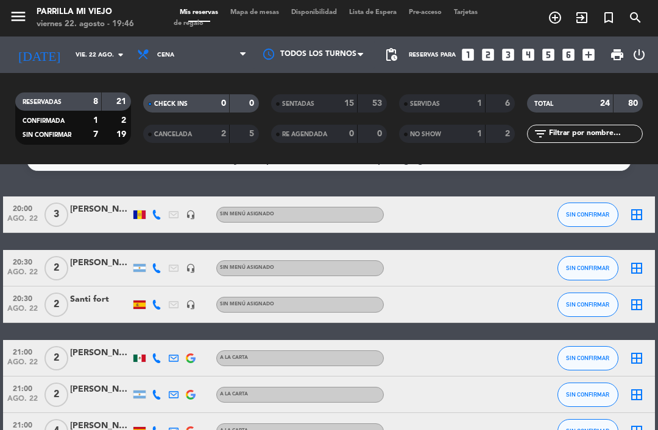
click at [254, 16] on span "Mapa de mesas" at bounding box center [254, 12] width 61 height 7
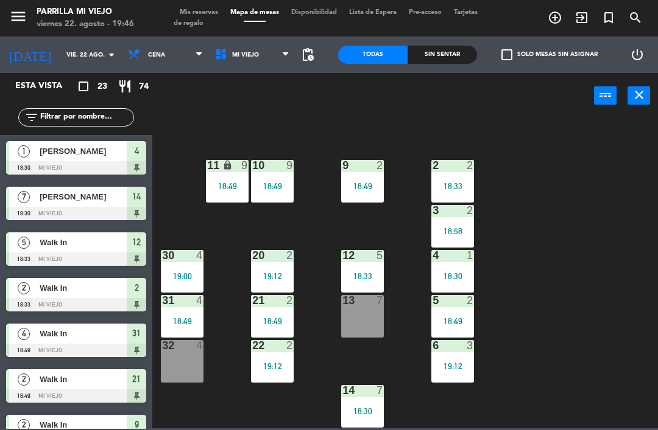
scroll to position [68, 0]
click at [613, 211] on div "1 6 19:12 2 2 18:33 9 2 18:49 10 9 18:49 11 lock 9 18:49 3 2 18:58 4 1 18:30 12…" at bounding box center [408, 273] width 499 height 312
click at [350, 275] on div "18:33" at bounding box center [362, 276] width 43 height 9
click at [376, 278] on div "18:33" at bounding box center [362, 276] width 43 height 9
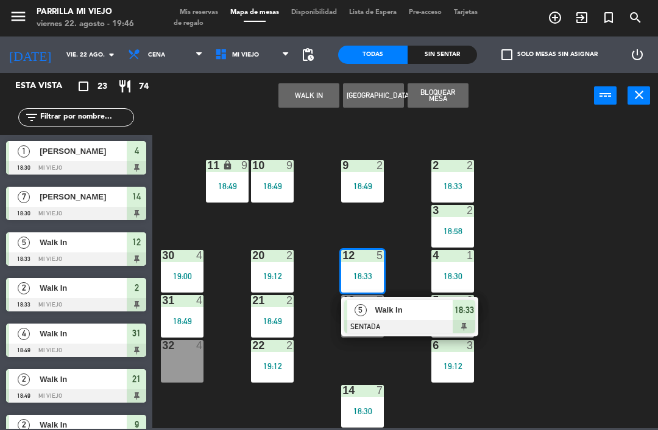
click at [458, 313] on span "18:33" at bounding box center [463, 310] width 19 height 15
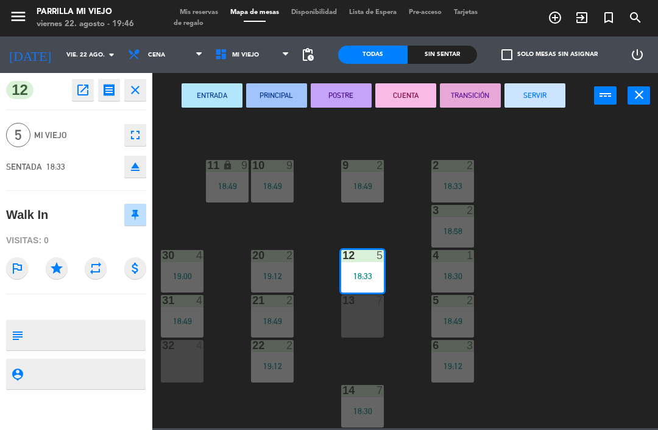
click at [418, 94] on button "CUENTA" at bounding box center [405, 95] width 61 height 24
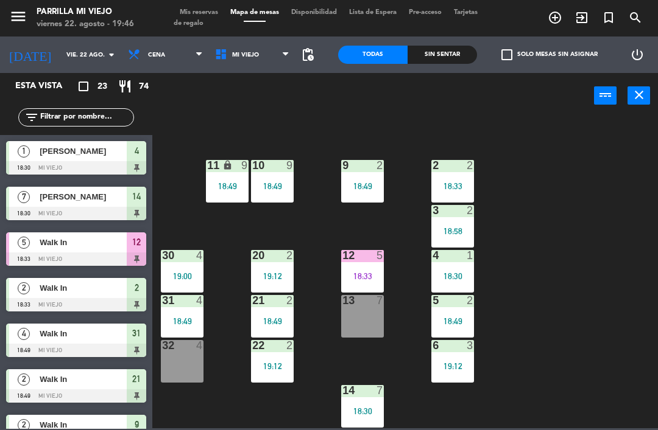
click at [442, 54] on div "Sin sentar" at bounding box center [441, 55] width 69 height 18
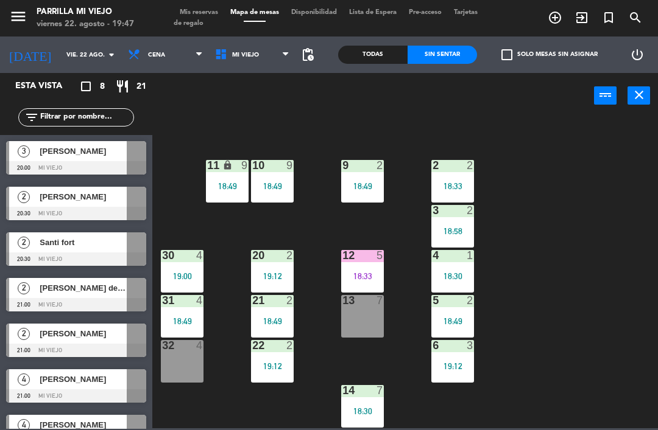
scroll to position [0, 0]
